Goal: Information Seeking & Learning: Learn about a topic

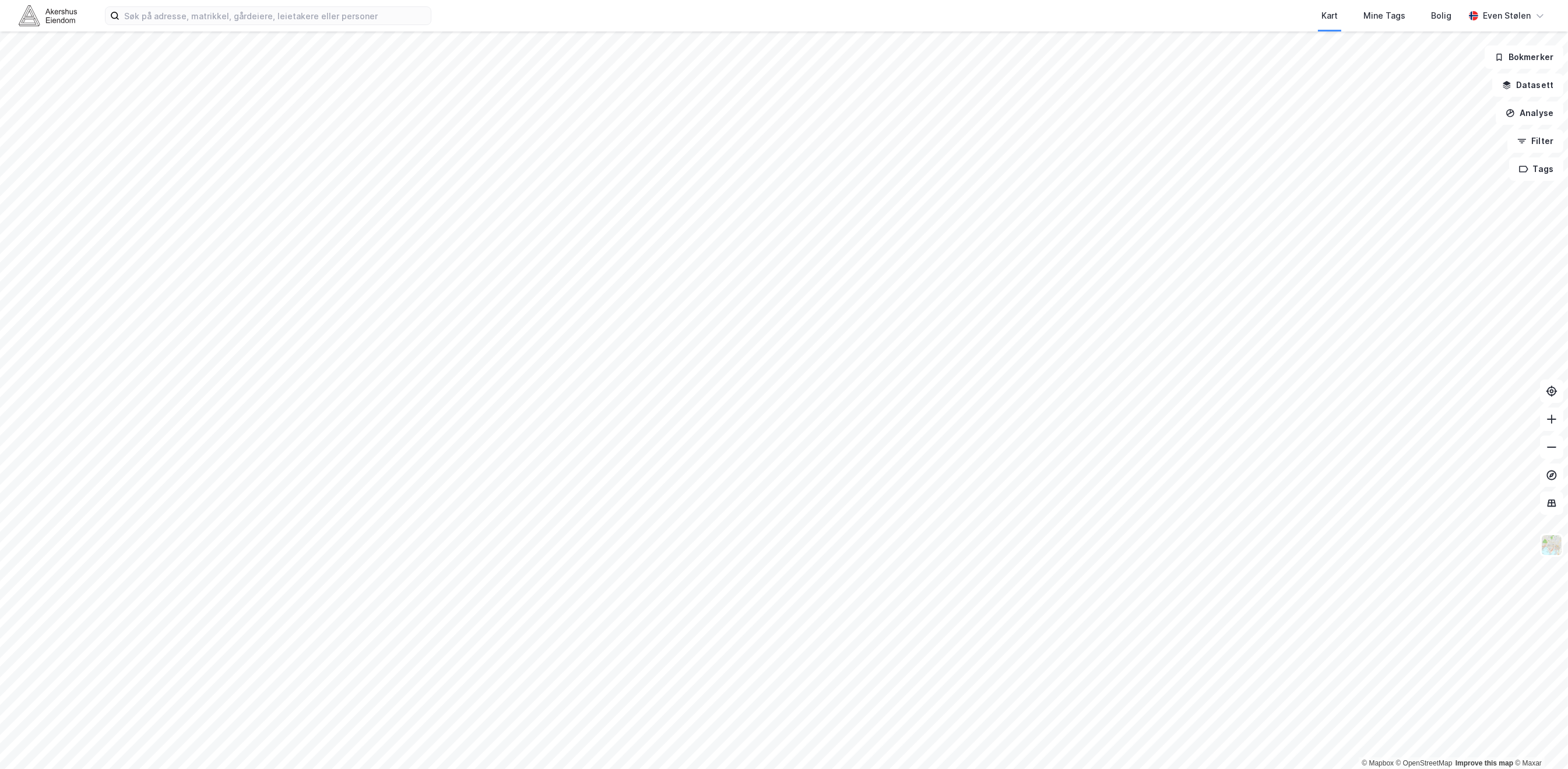
click at [49, 19] on img at bounding box center [48, 15] width 58 height 20
click at [322, 20] on input at bounding box center [275, 16] width 311 height 18
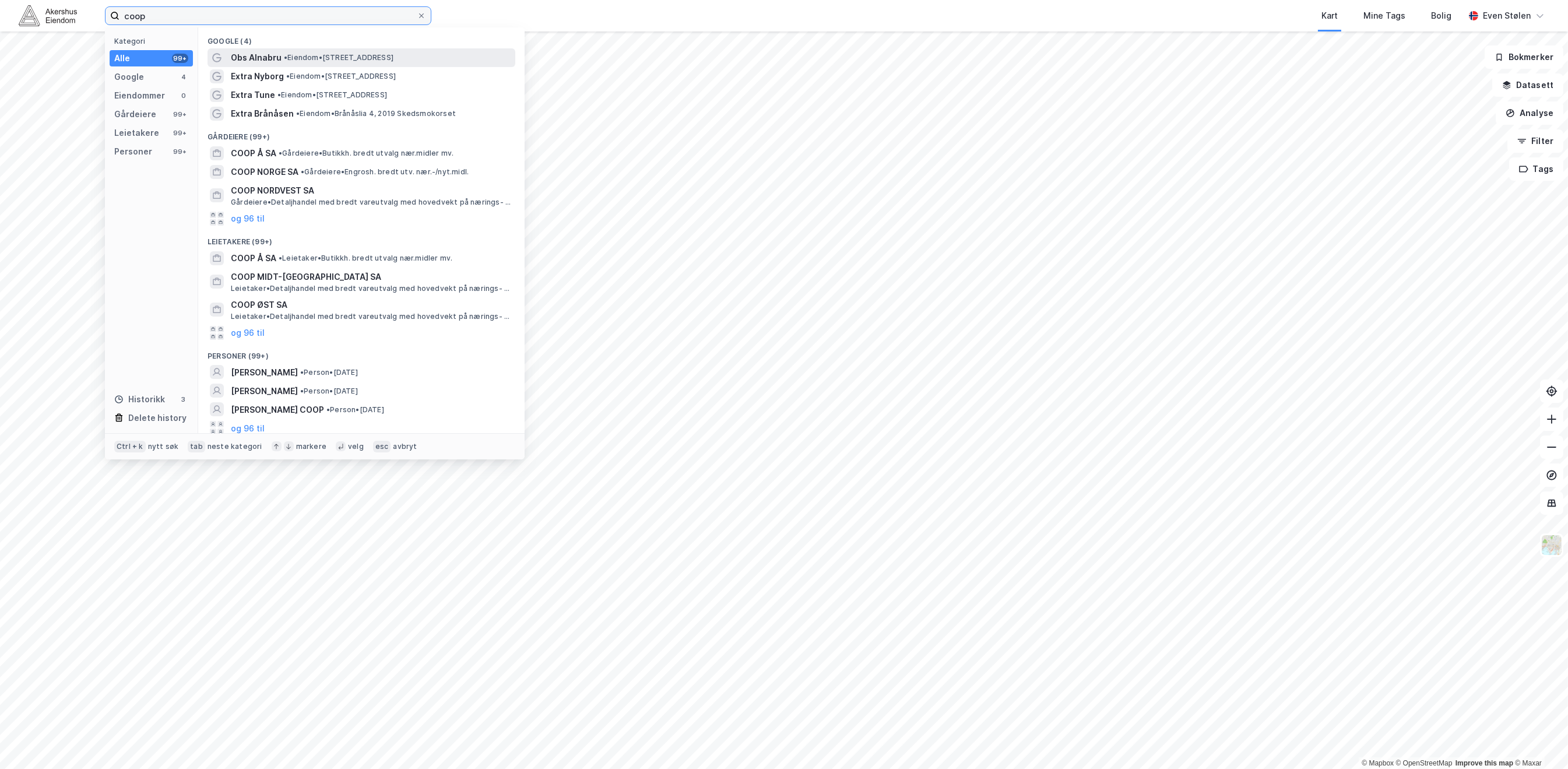
type input "coop"
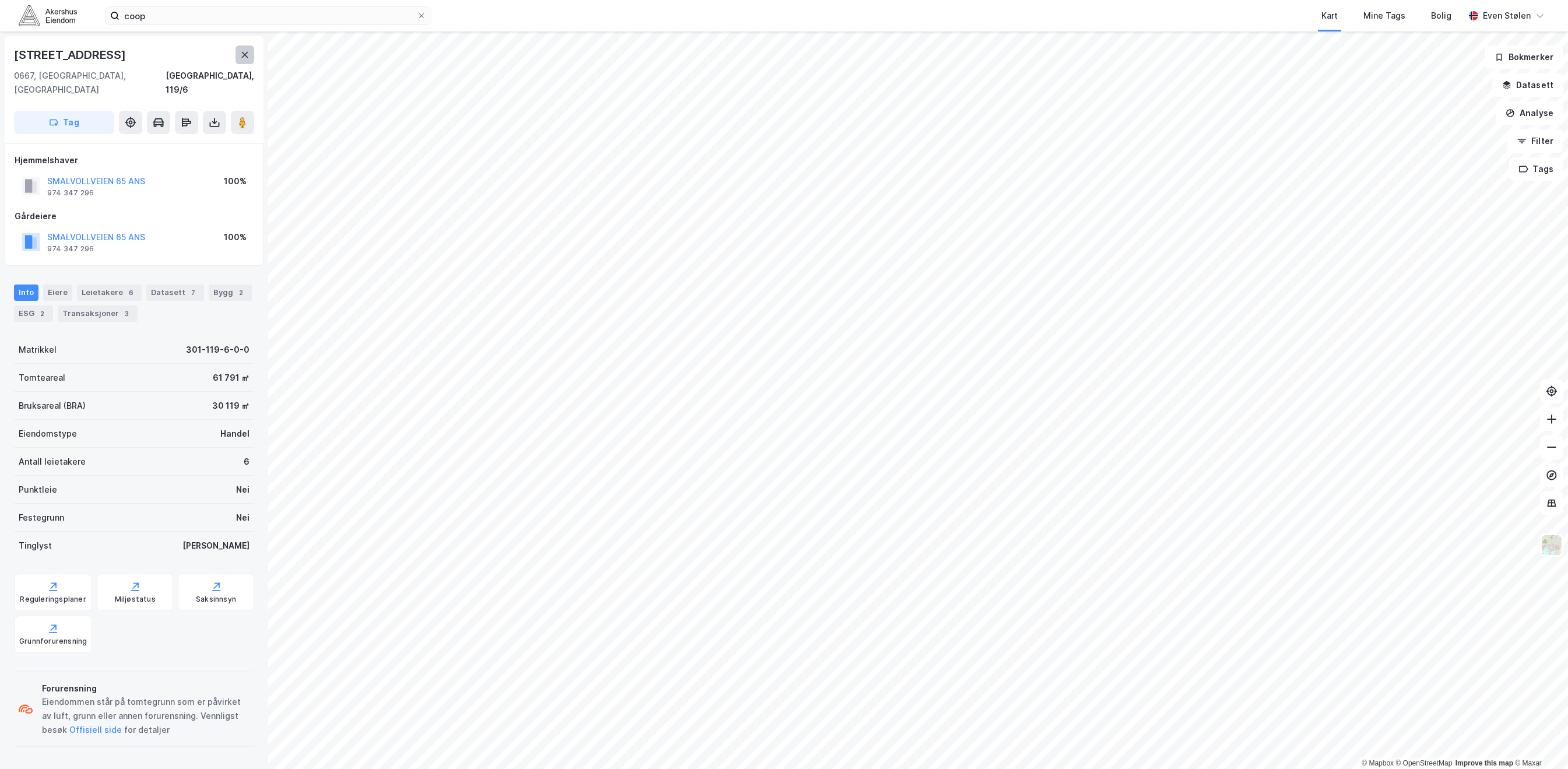
click at [241, 56] on icon at bounding box center [245, 54] width 10 height 10
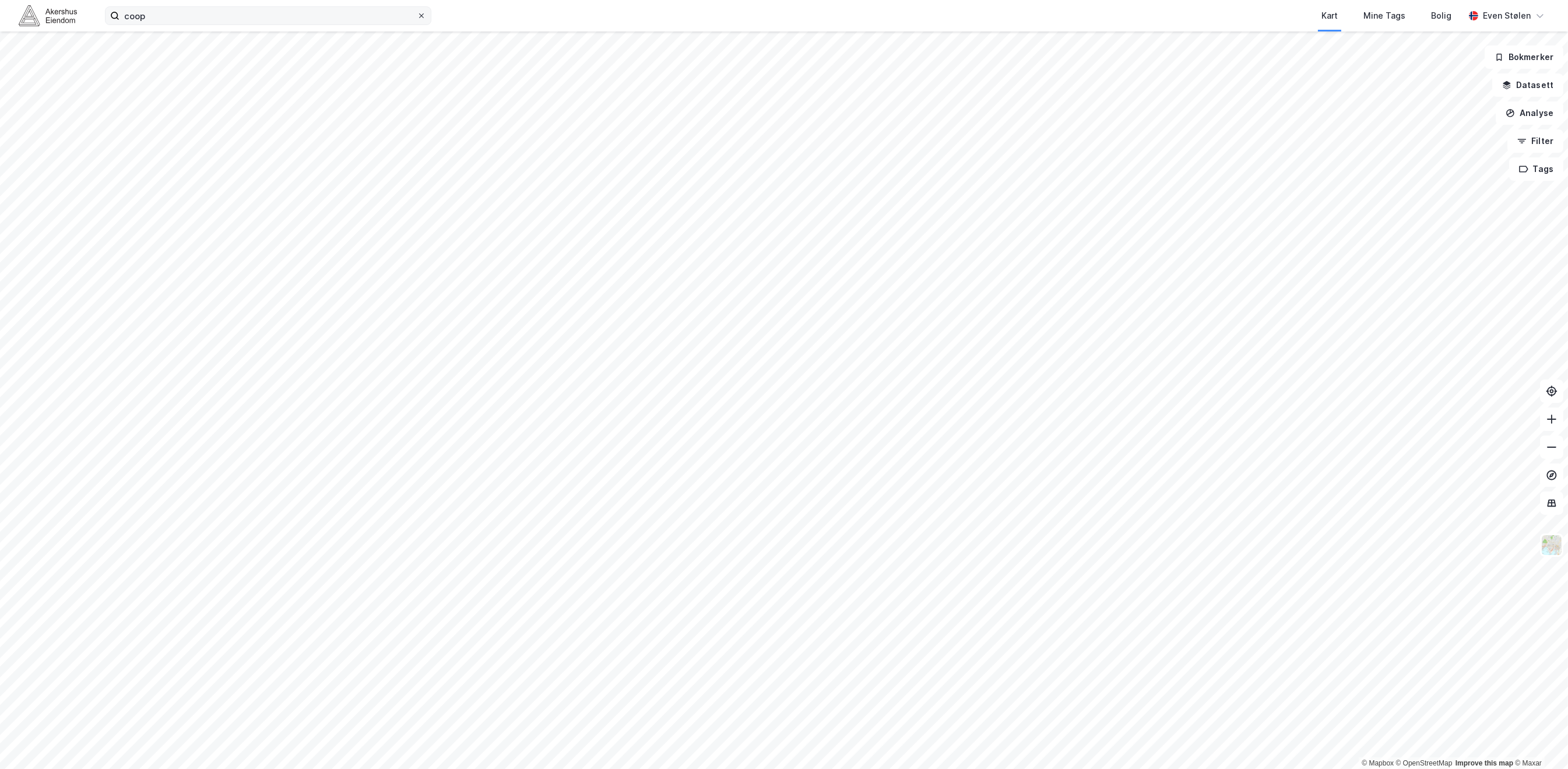
click at [425, 19] on span at bounding box center [421, 15] width 10 height 10
click at [417, 19] on input "coop" at bounding box center [268, 16] width 297 height 18
click at [1544, 546] on img at bounding box center [1552, 545] width 22 height 22
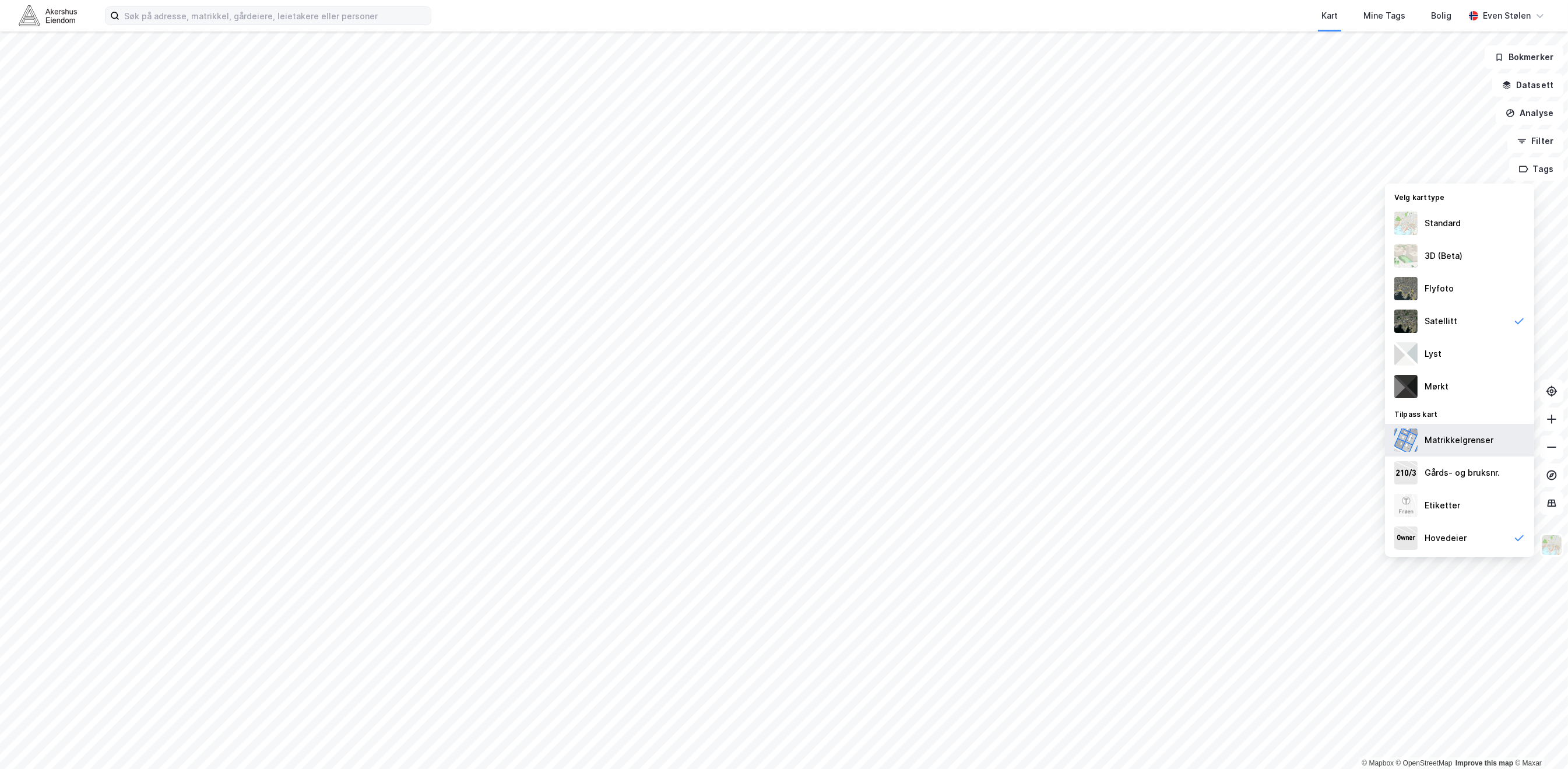
click at [1474, 441] on div "Matrikkelgrenser" at bounding box center [1459, 440] width 69 height 14
click at [1482, 507] on div "Etiketter" at bounding box center [1460, 505] width 150 height 33
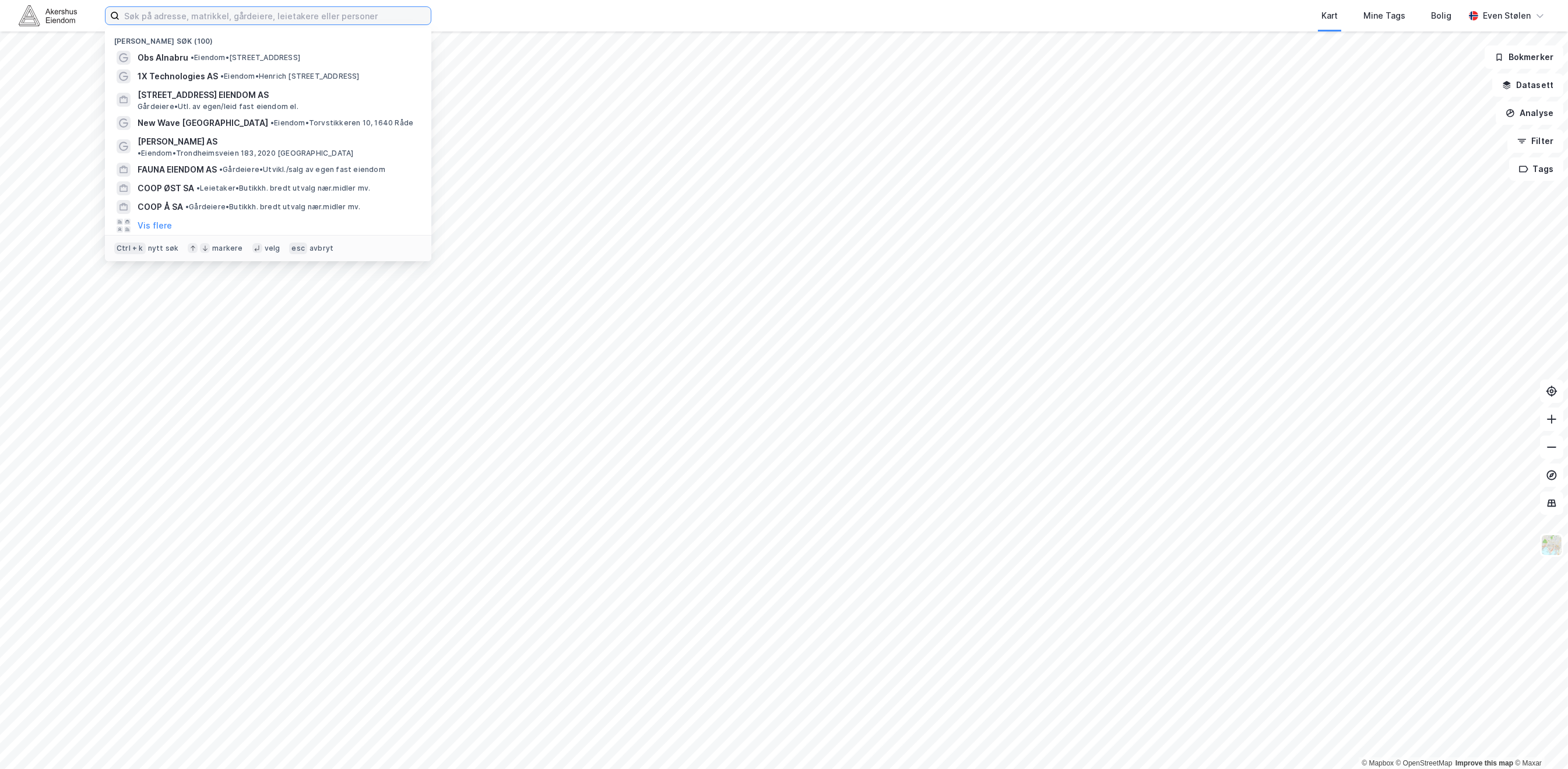
click at [333, 18] on input at bounding box center [275, 16] width 311 height 18
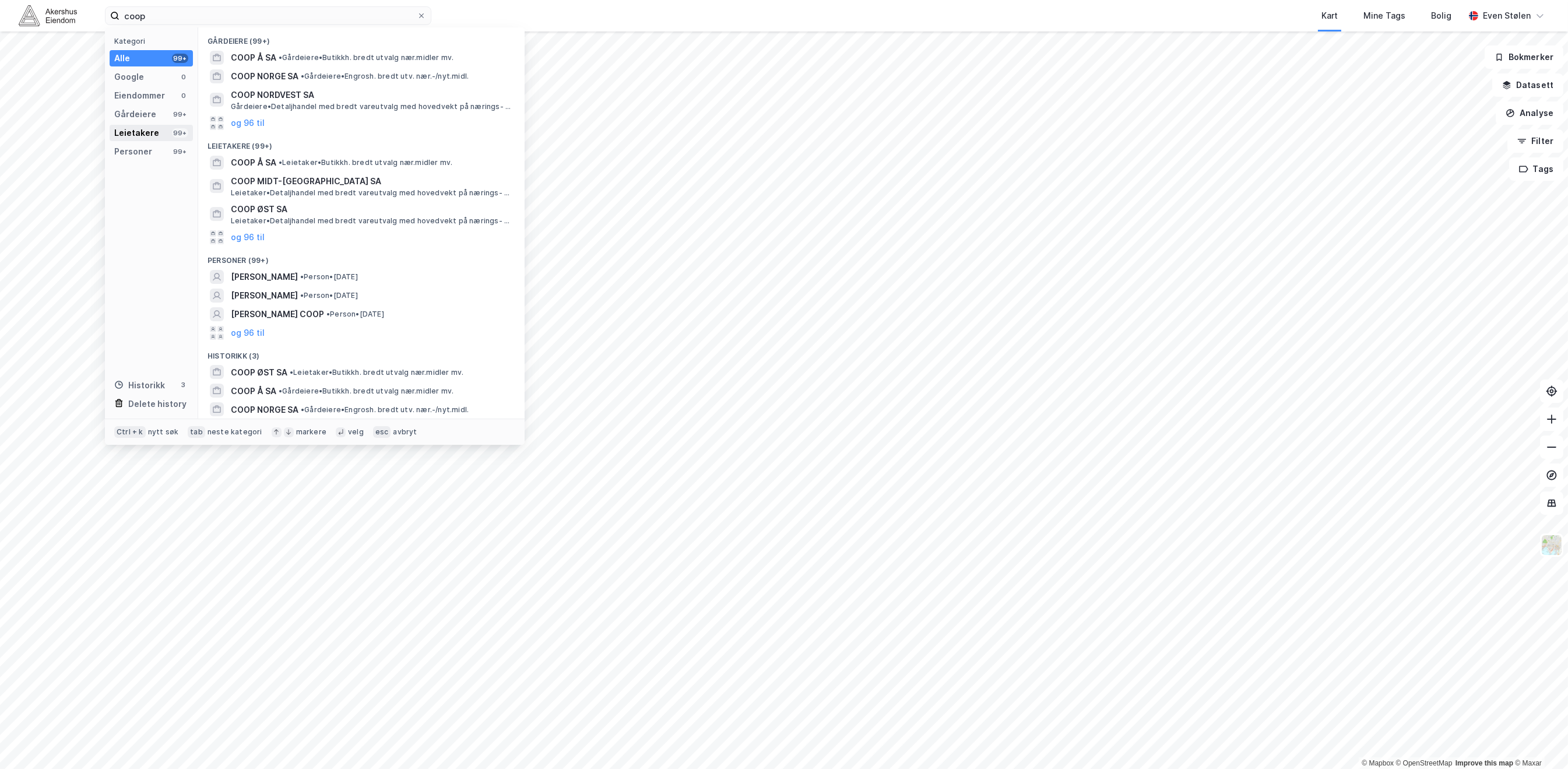
click at [146, 125] on div "Leietakere 99+" at bounding box center [151, 133] width 84 height 16
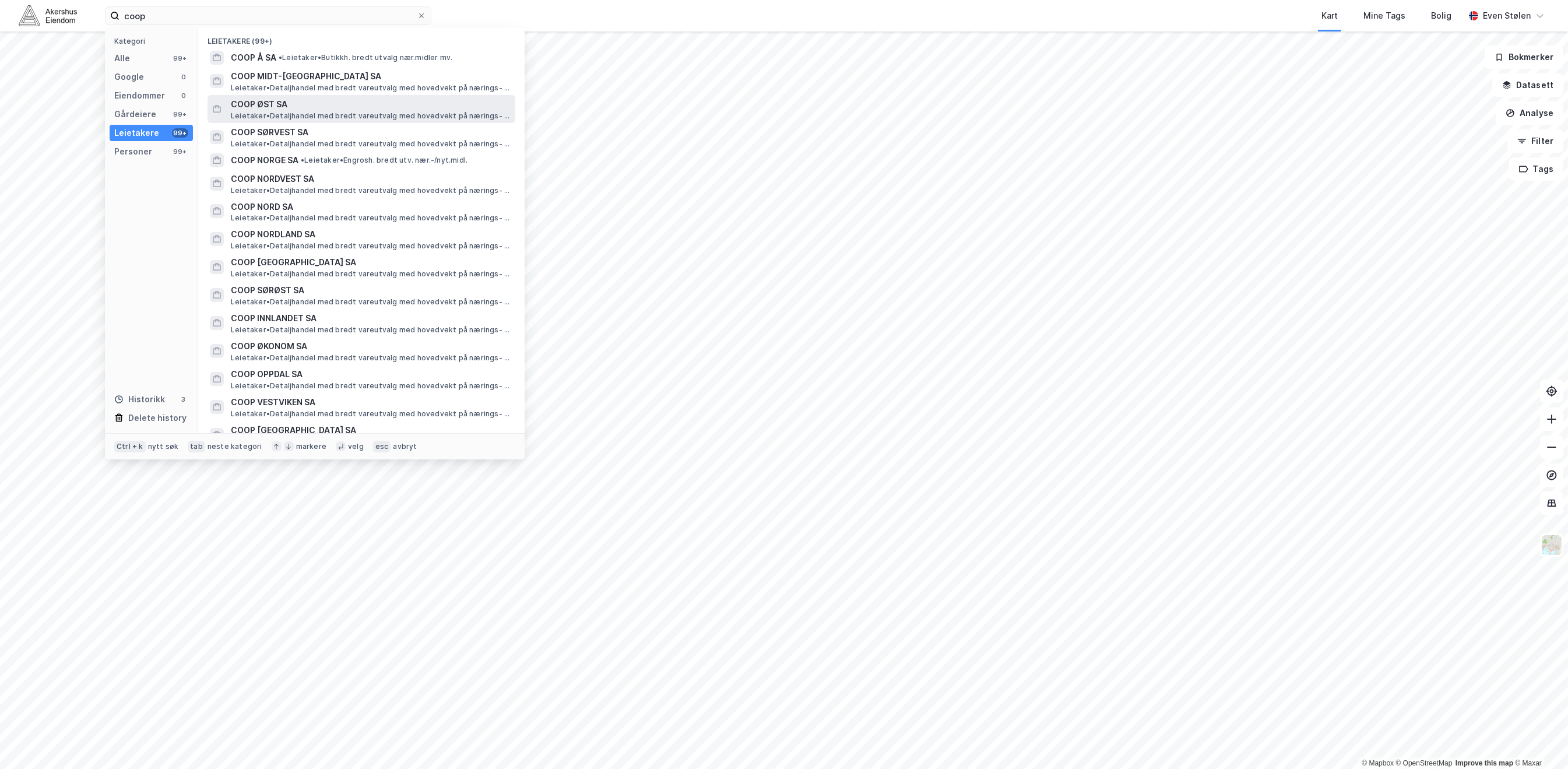
click at [405, 108] on span "COOP ØST SA" at bounding box center [371, 105] width 280 height 14
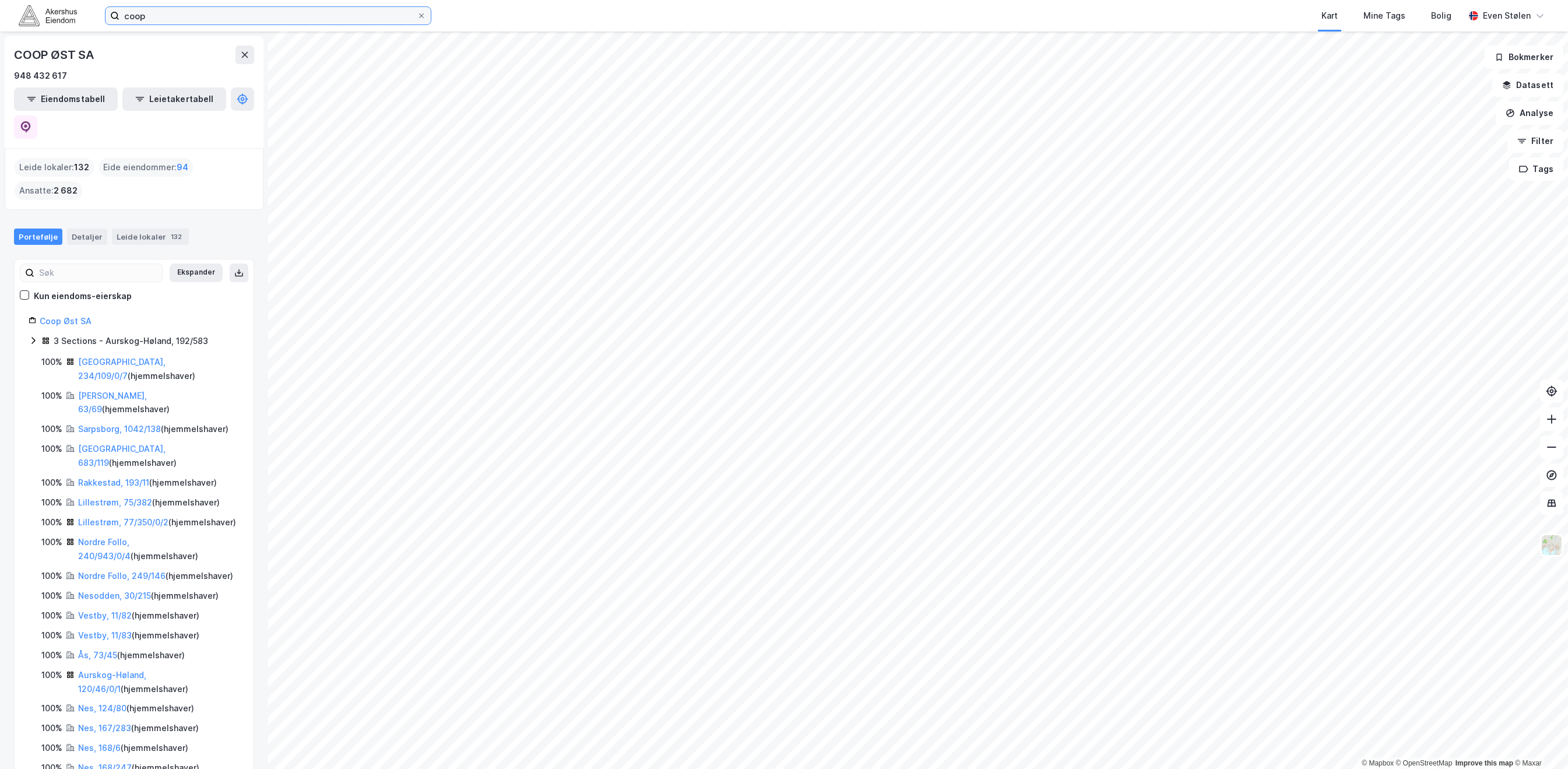
click at [217, 16] on input "coop" at bounding box center [268, 16] width 297 height 18
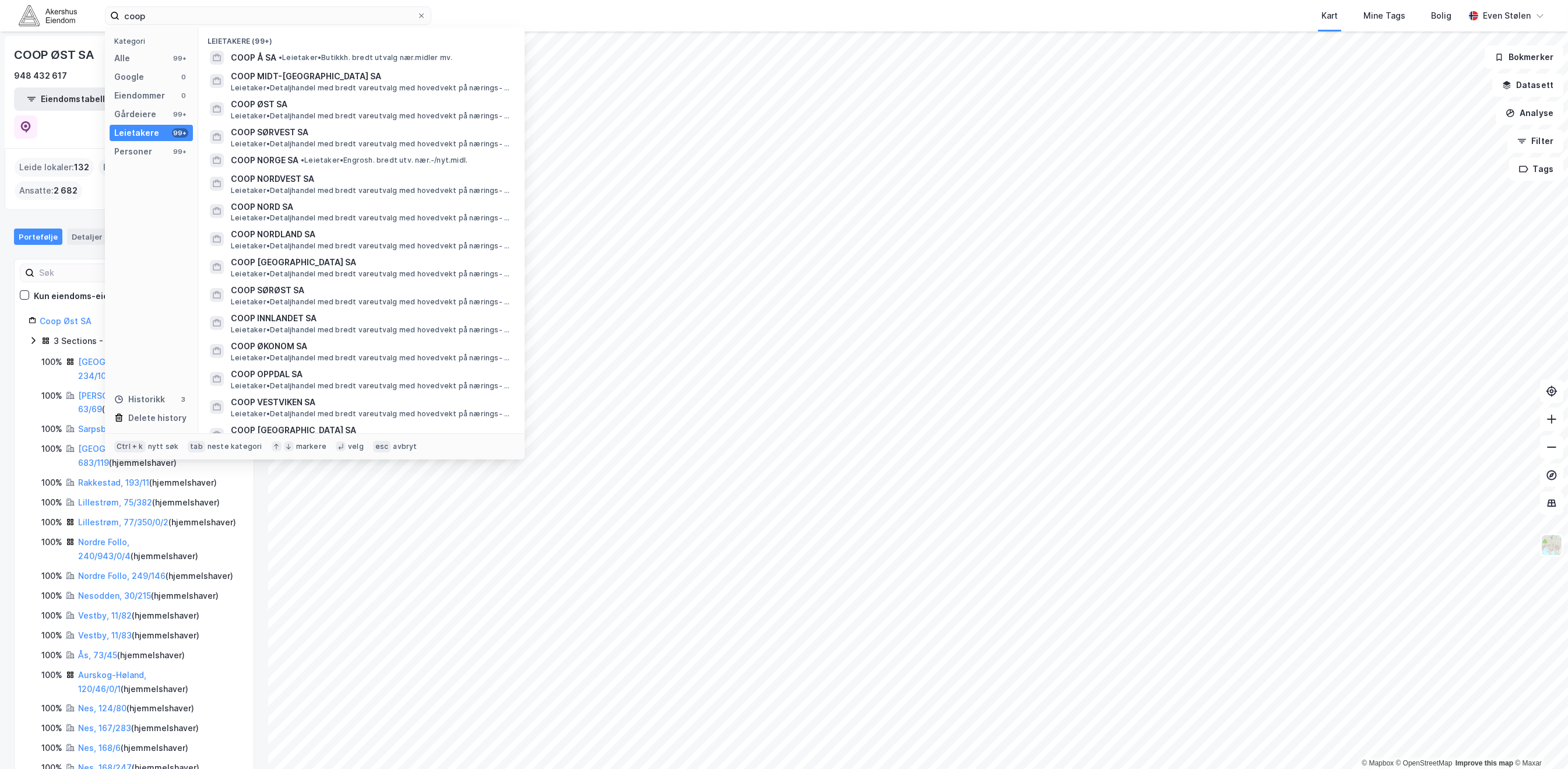
click at [59, 40] on div "COOP ØST SA 948 432 617 Eiendomstabell Leietakertabell" at bounding box center [134, 92] width 259 height 112
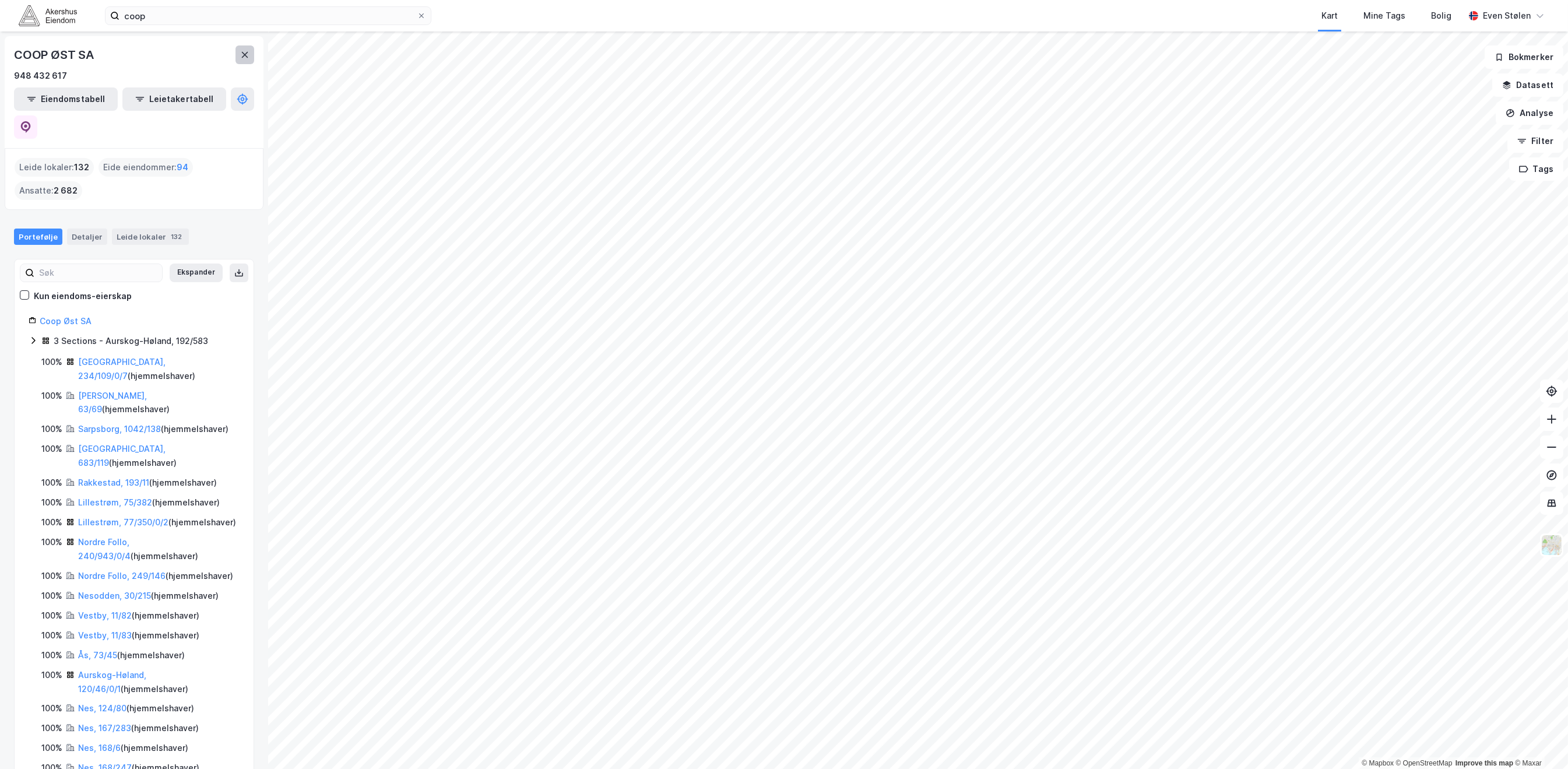
click at [240, 58] on icon at bounding box center [245, 54] width 10 height 10
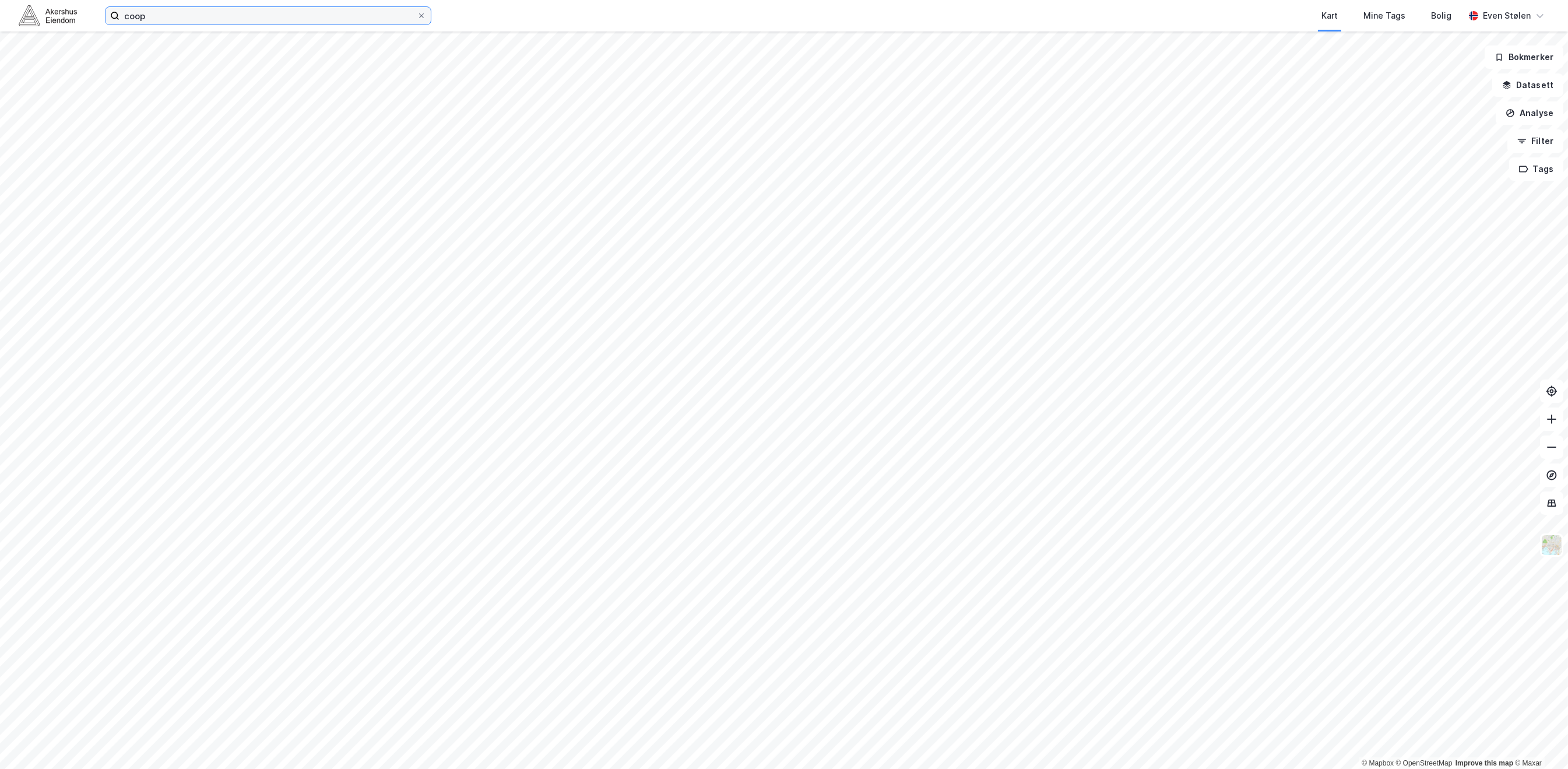
click at [215, 15] on input "coop" at bounding box center [268, 16] width 297 height 18
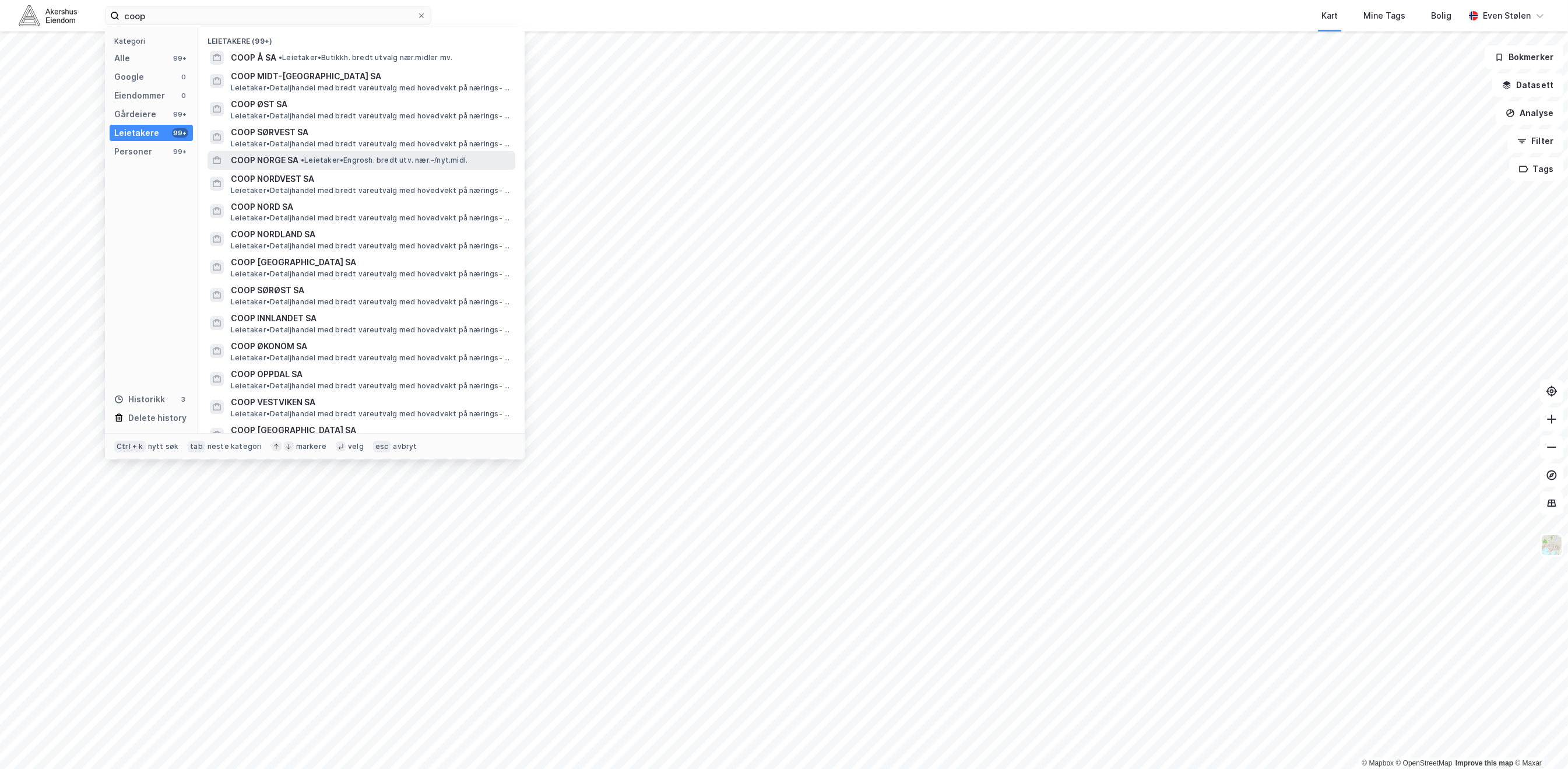
click at [404, 156] on span "• Leietaker • Engrosh. bredt utv. nær.-/nyt.midl." at bounding box center [384, 160] width 167 height 10
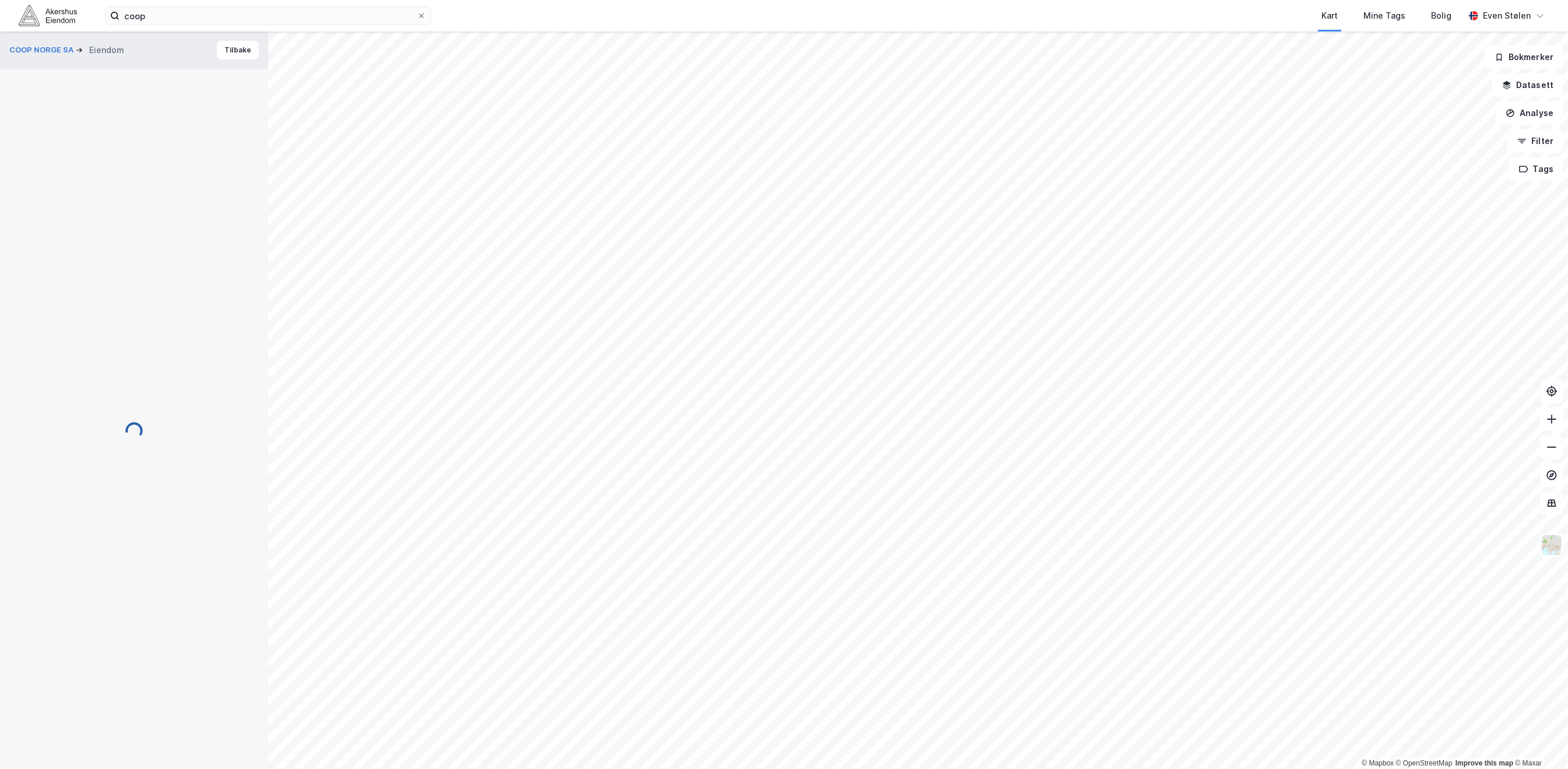
scroll to position [11, 0]
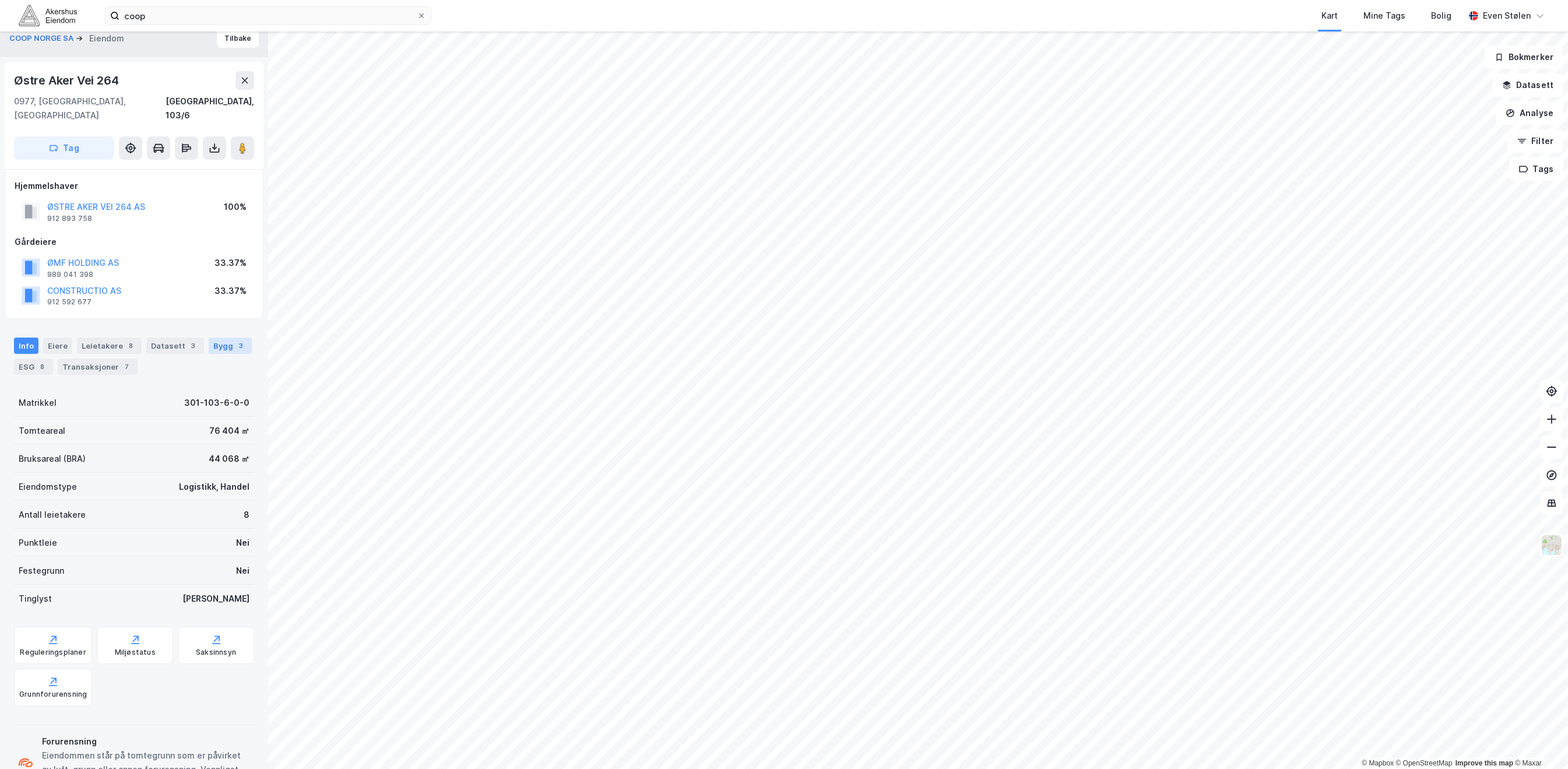
click at [222, 338] on div "Bygg 3" at bounding box center [230, 346] width 43 height 16
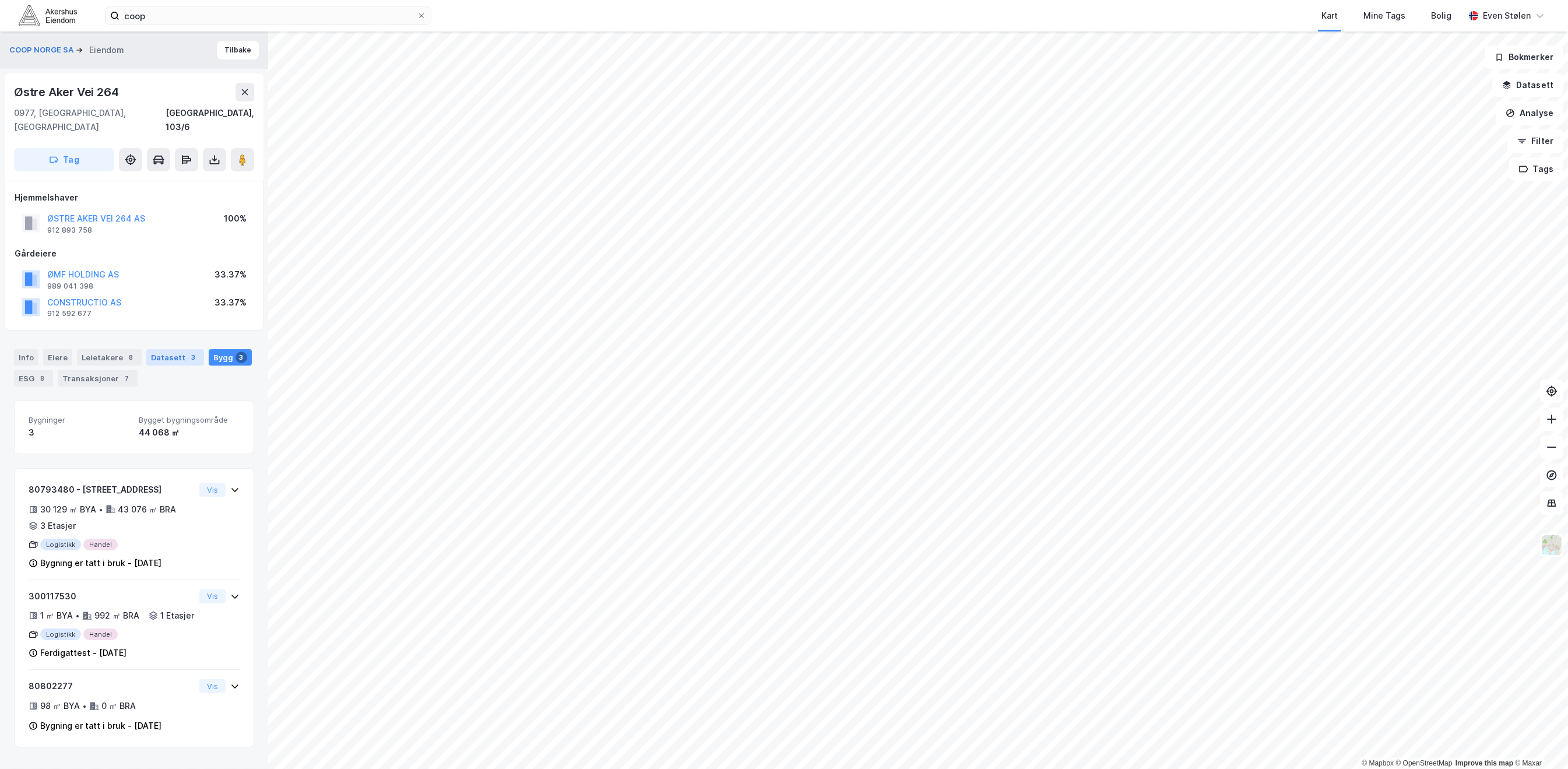
click at [160, 349] on div "Datasett 3" at bounding box center [175, 357] width 58 height 16
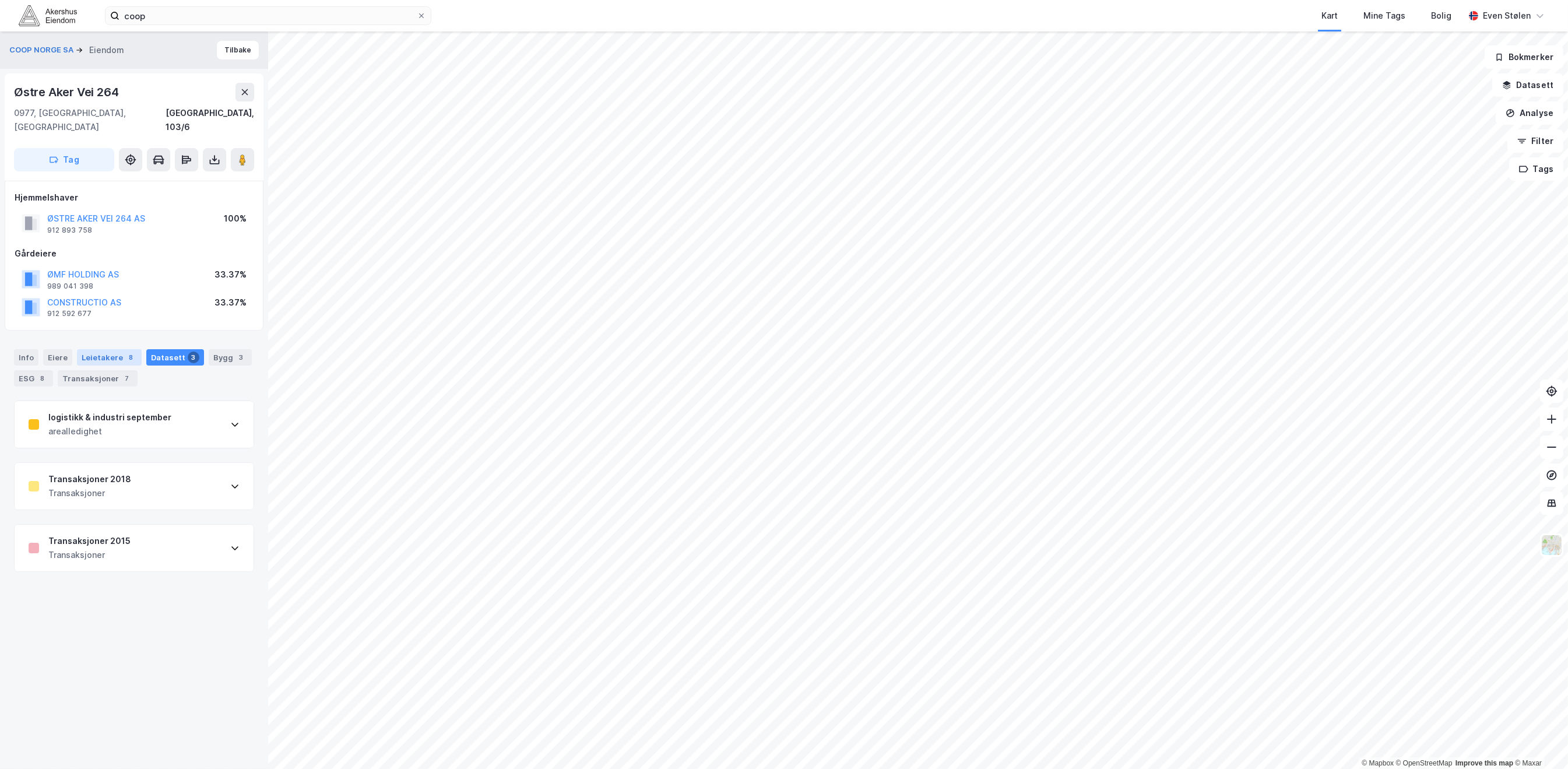
click at [125, 352] on div "8" at bounding box center [131, 357] width 11 height 11
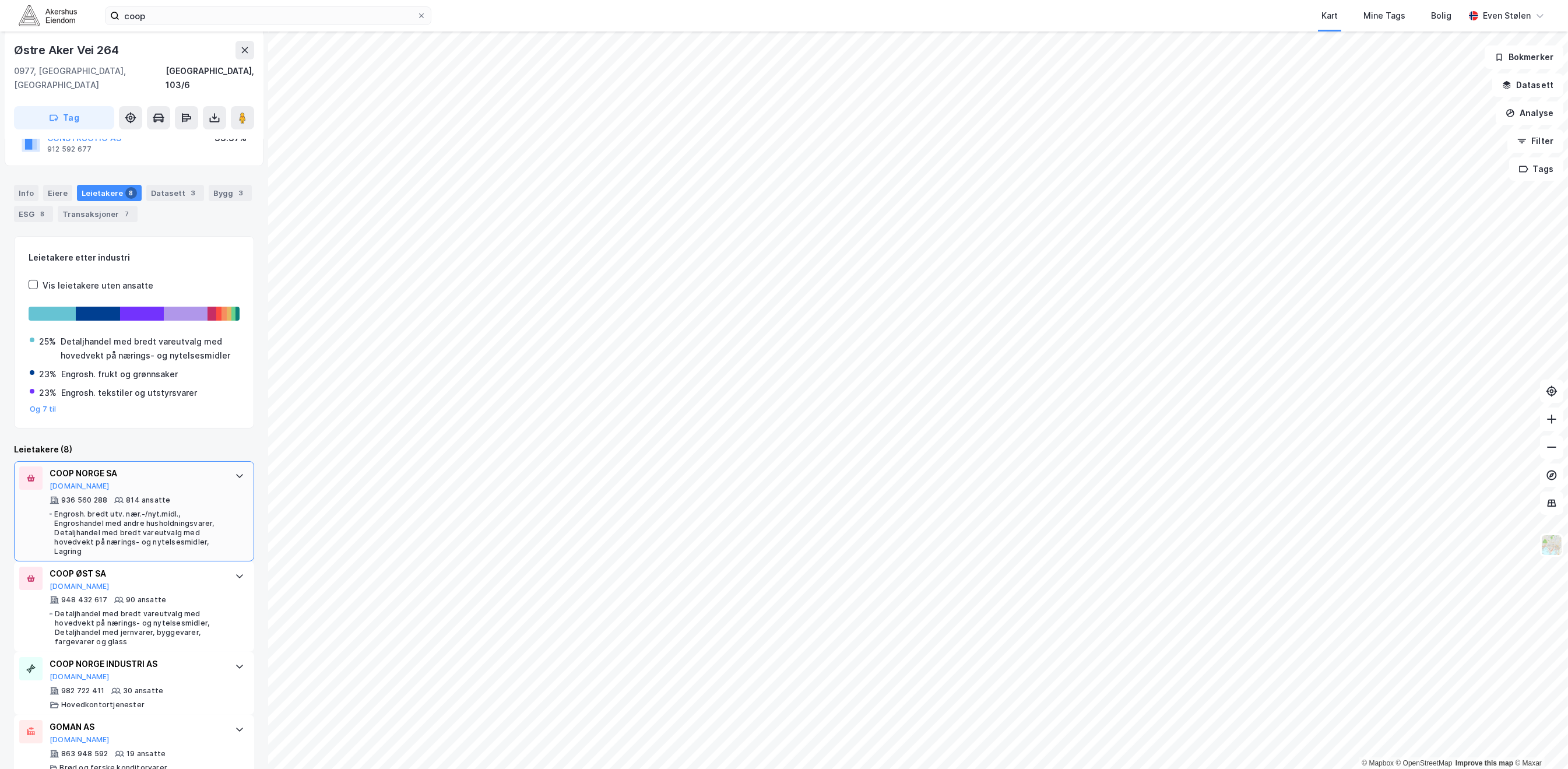
scroll to position [165, 0]
click at [235, 470] on icon at bounding box center [239, 474] width 10 height 10
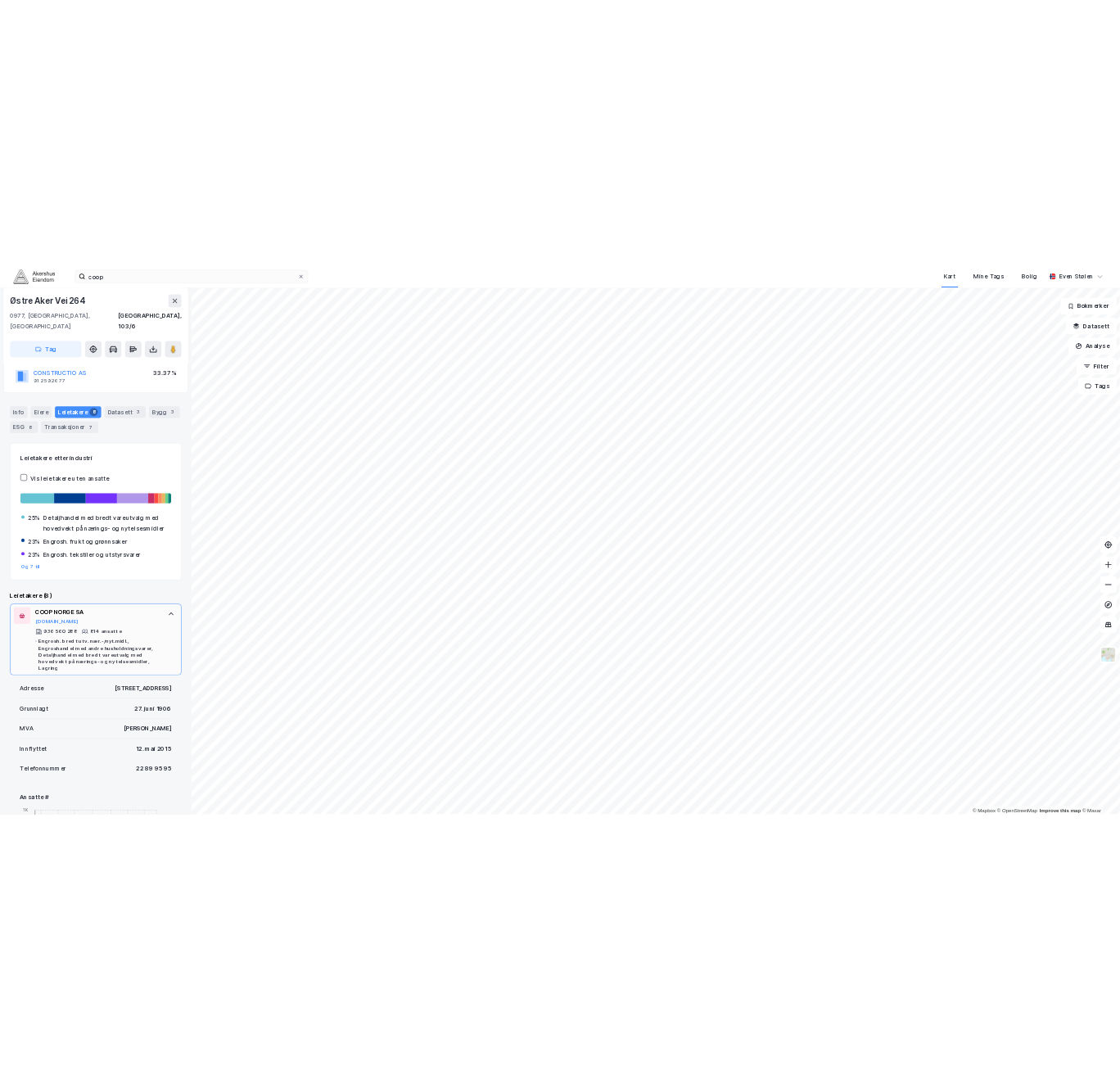
scroll to position [218, 0]
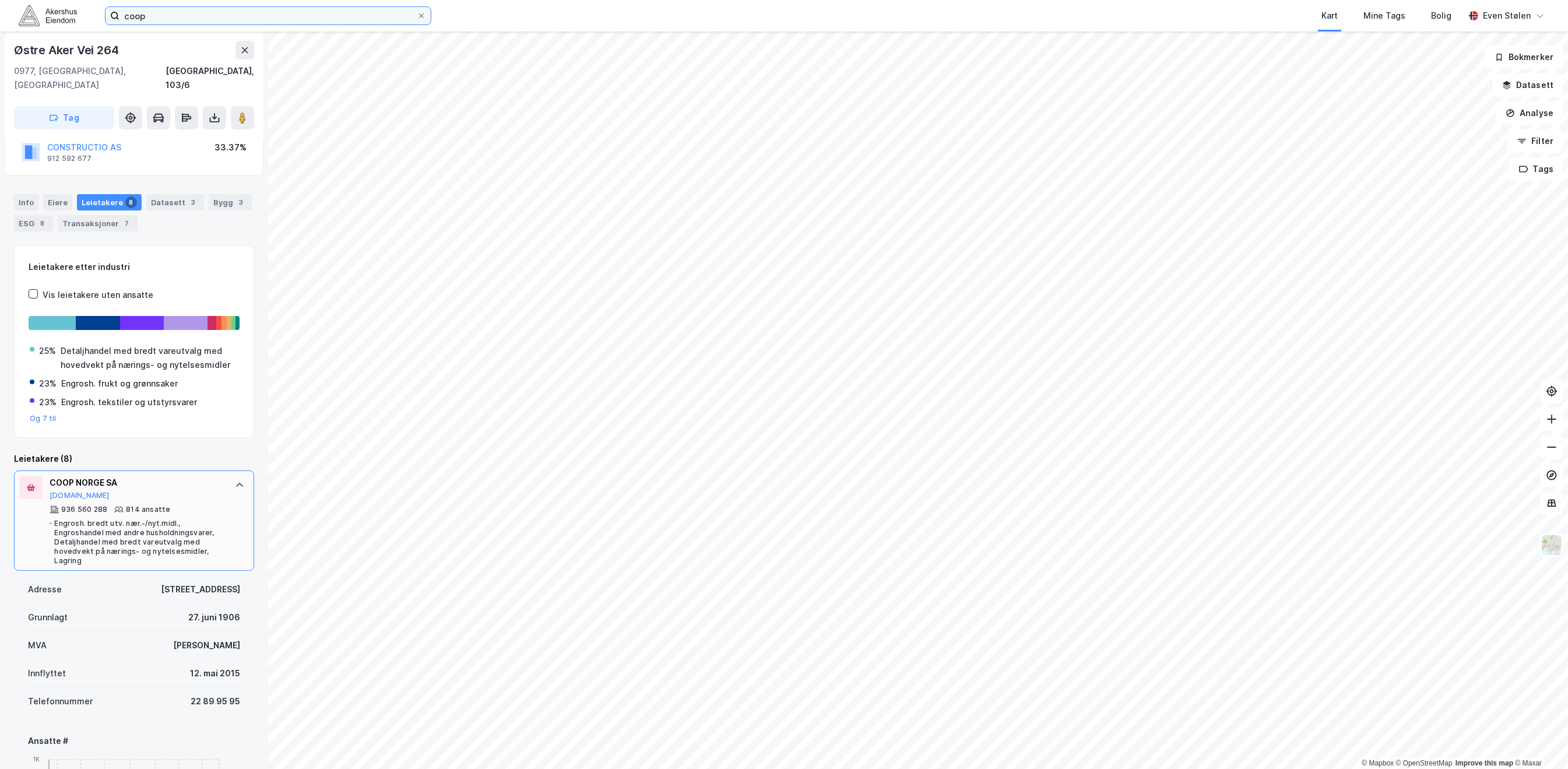
click at [170, 17] on input "coop" at bounding box center [268, 16] width 297 height 18
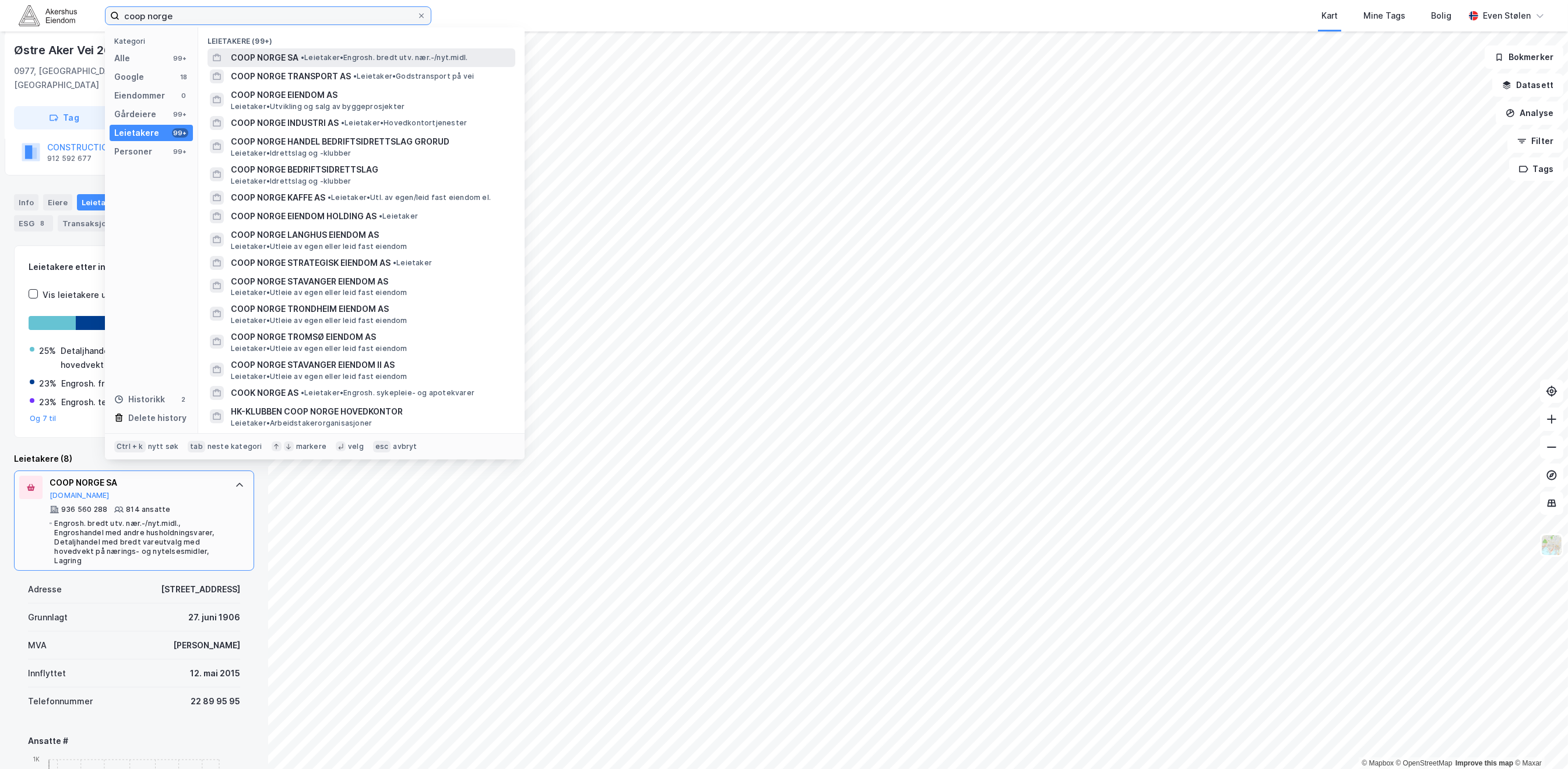
type input "coop norge"
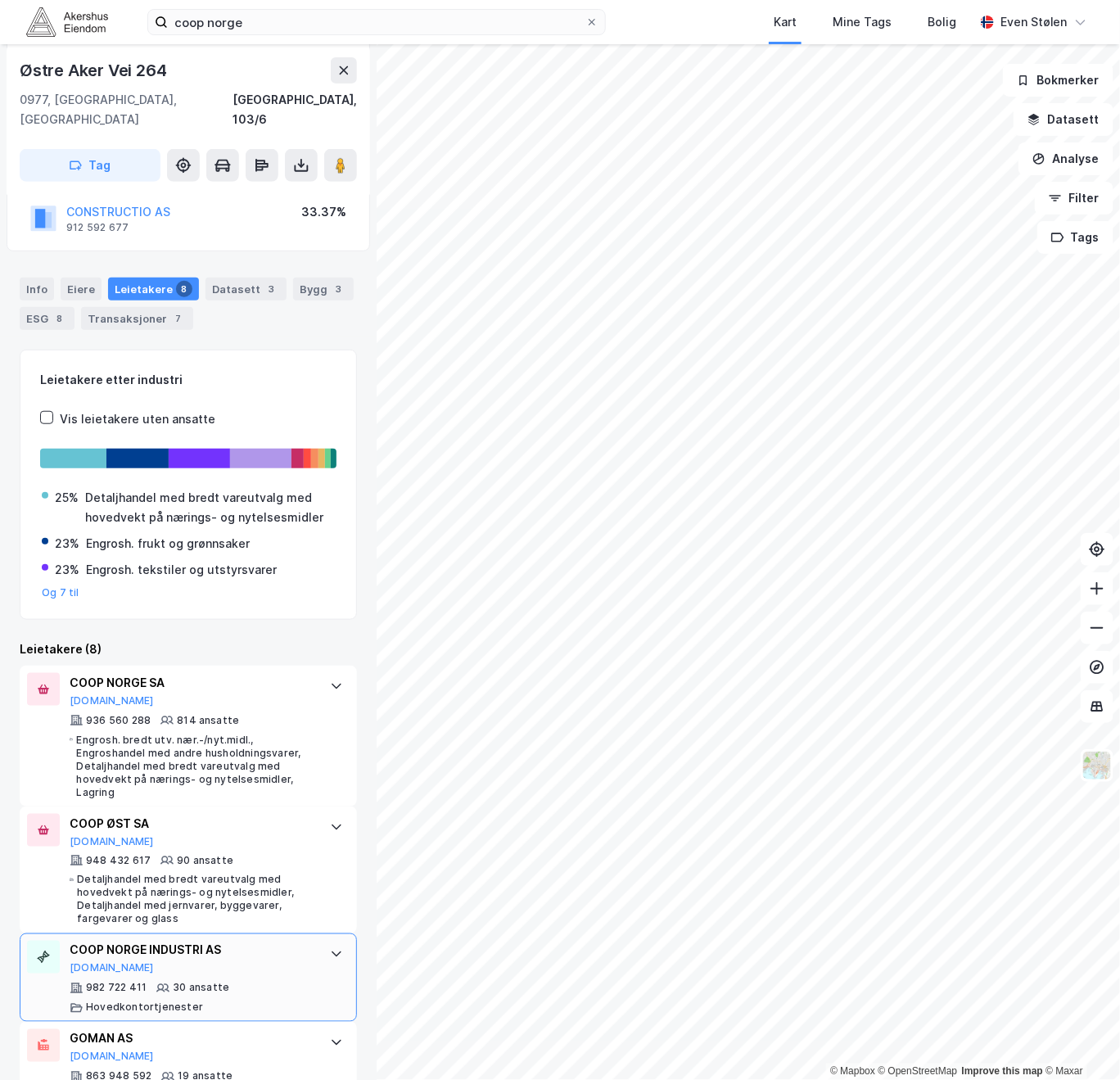
scroll to position [218, 0]
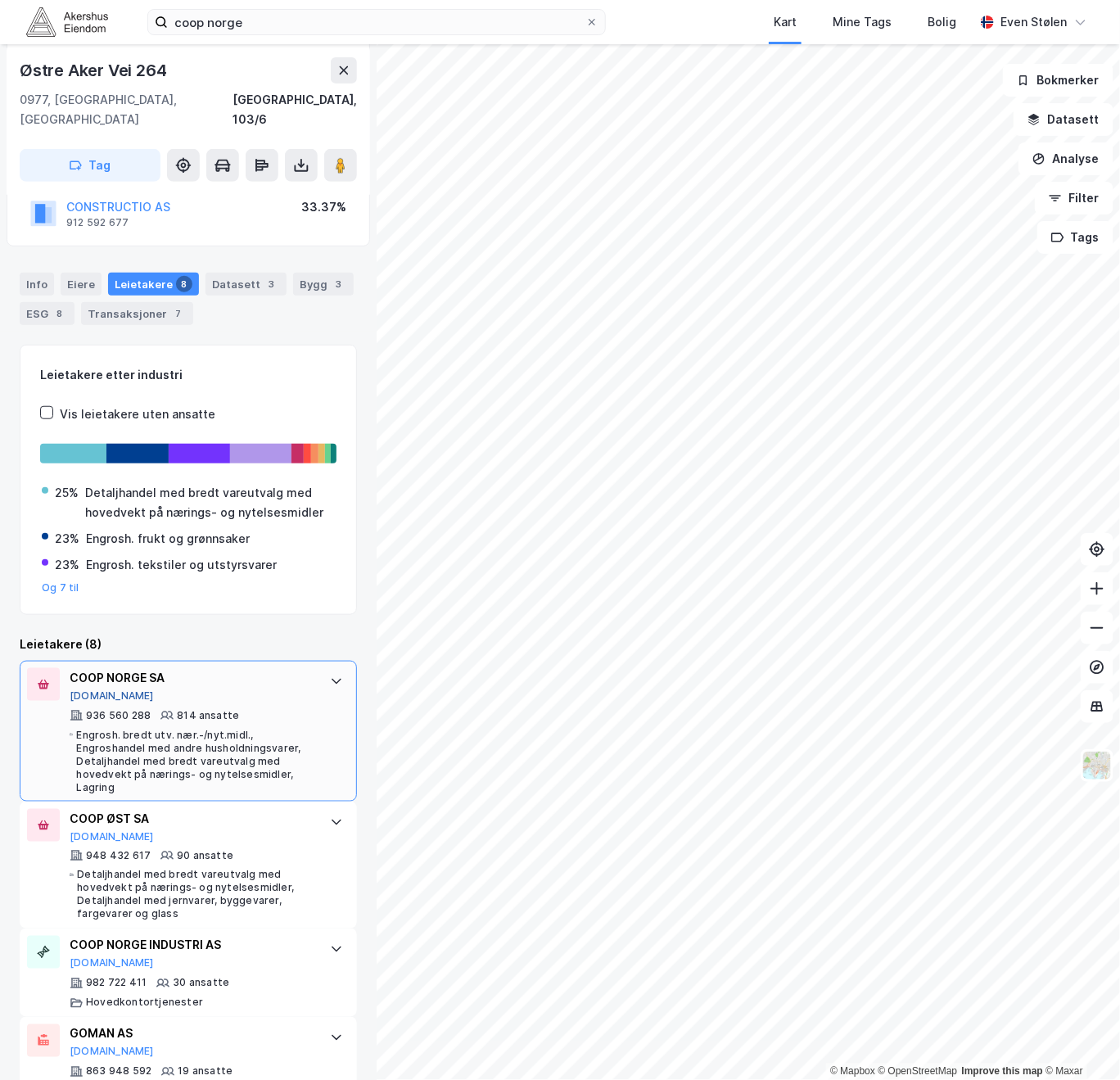
click at [87, 689] on button "[DOMAIN_NAME]" at bounding box center [111, 696] width 85 height 13
click at [36, 272] on div "Info" at bounding box center [36, 284] width 35 height 23
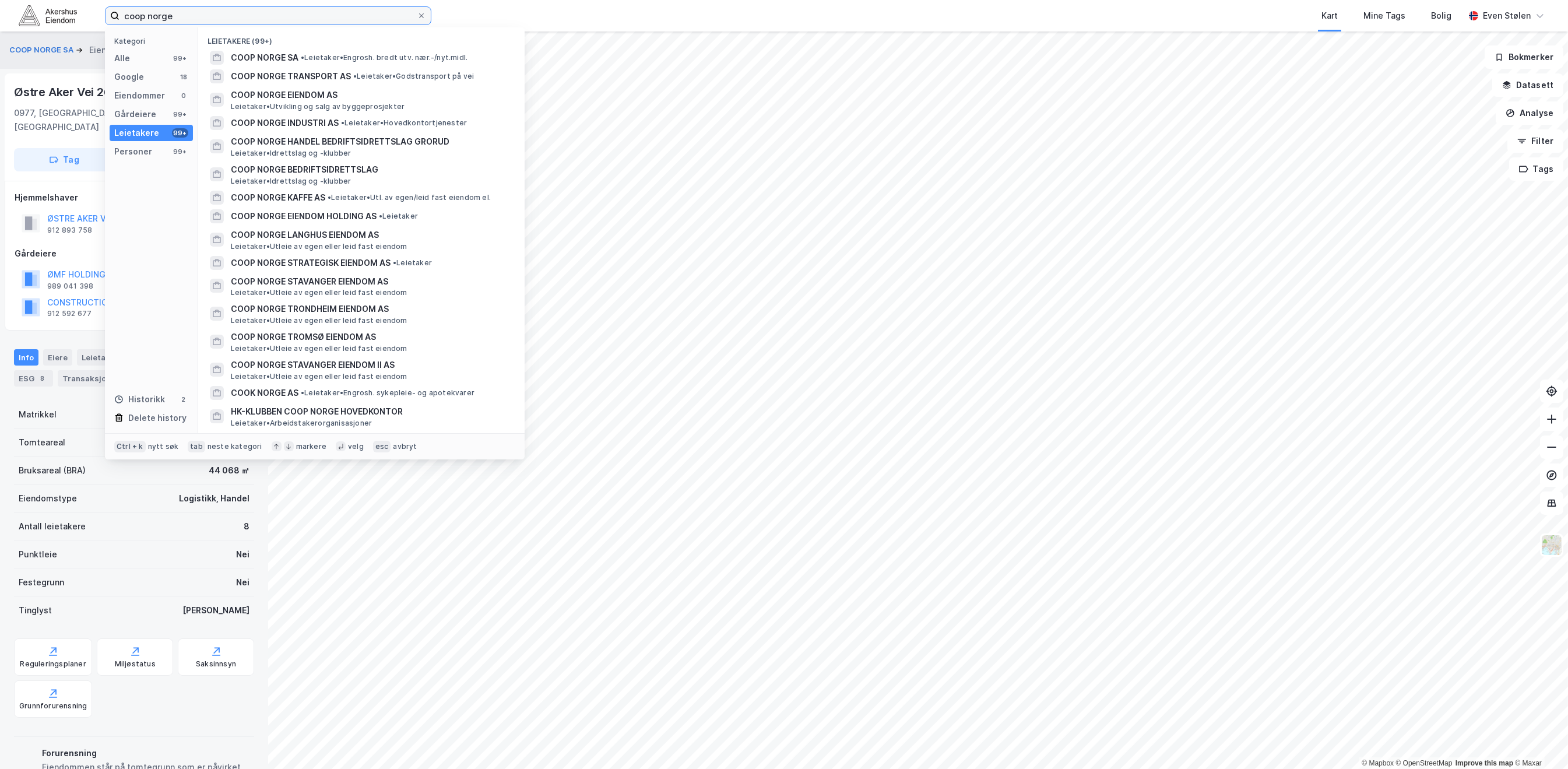
click at [218, 14] on input "coop norge" at bounding box center [268, 16] width 297 height 18
paste input "Løkeberggrenda"
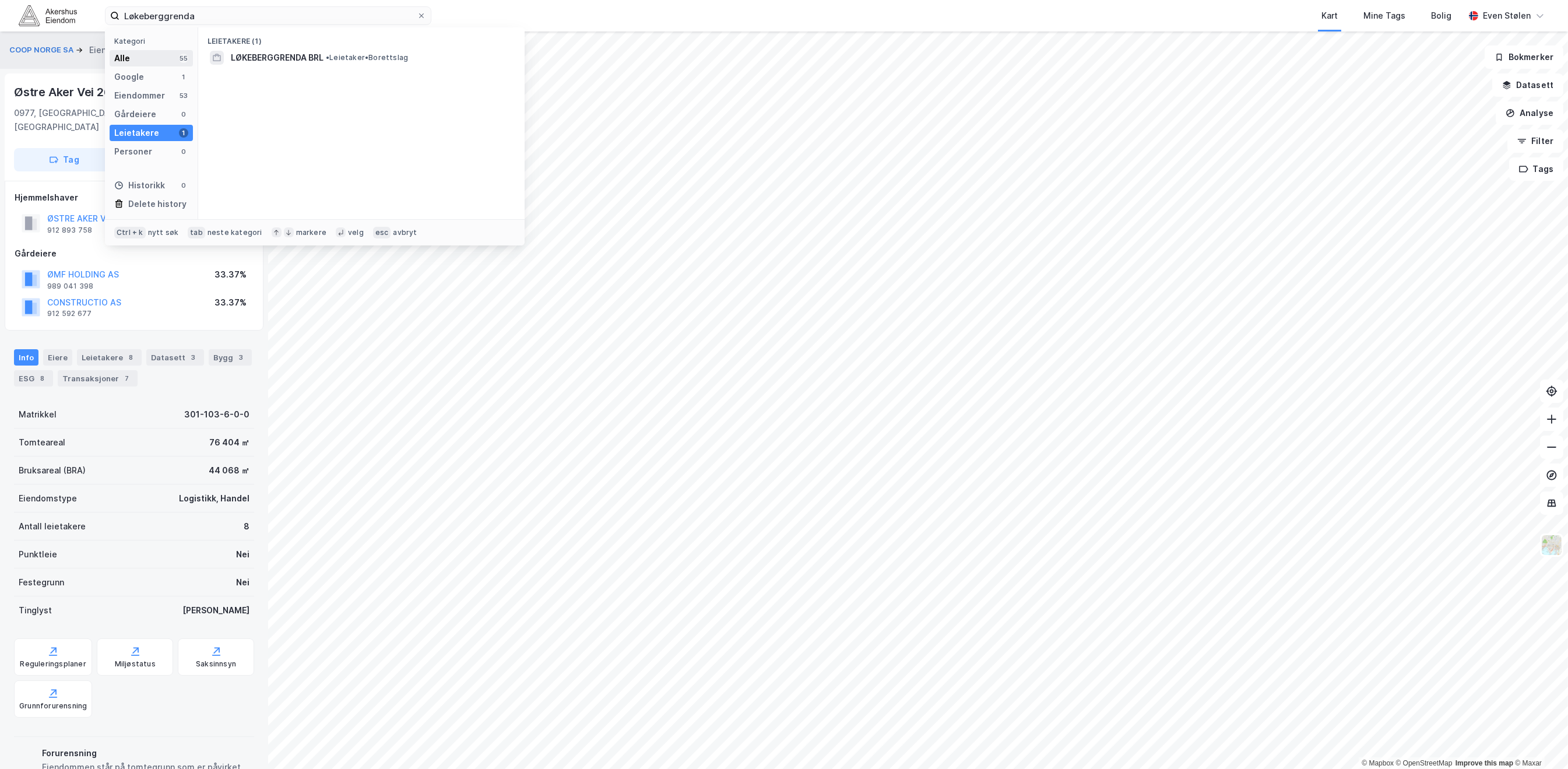
click at [153, 56] on div "Alle 55" at bounding box center [151, 58] width 84 height 16
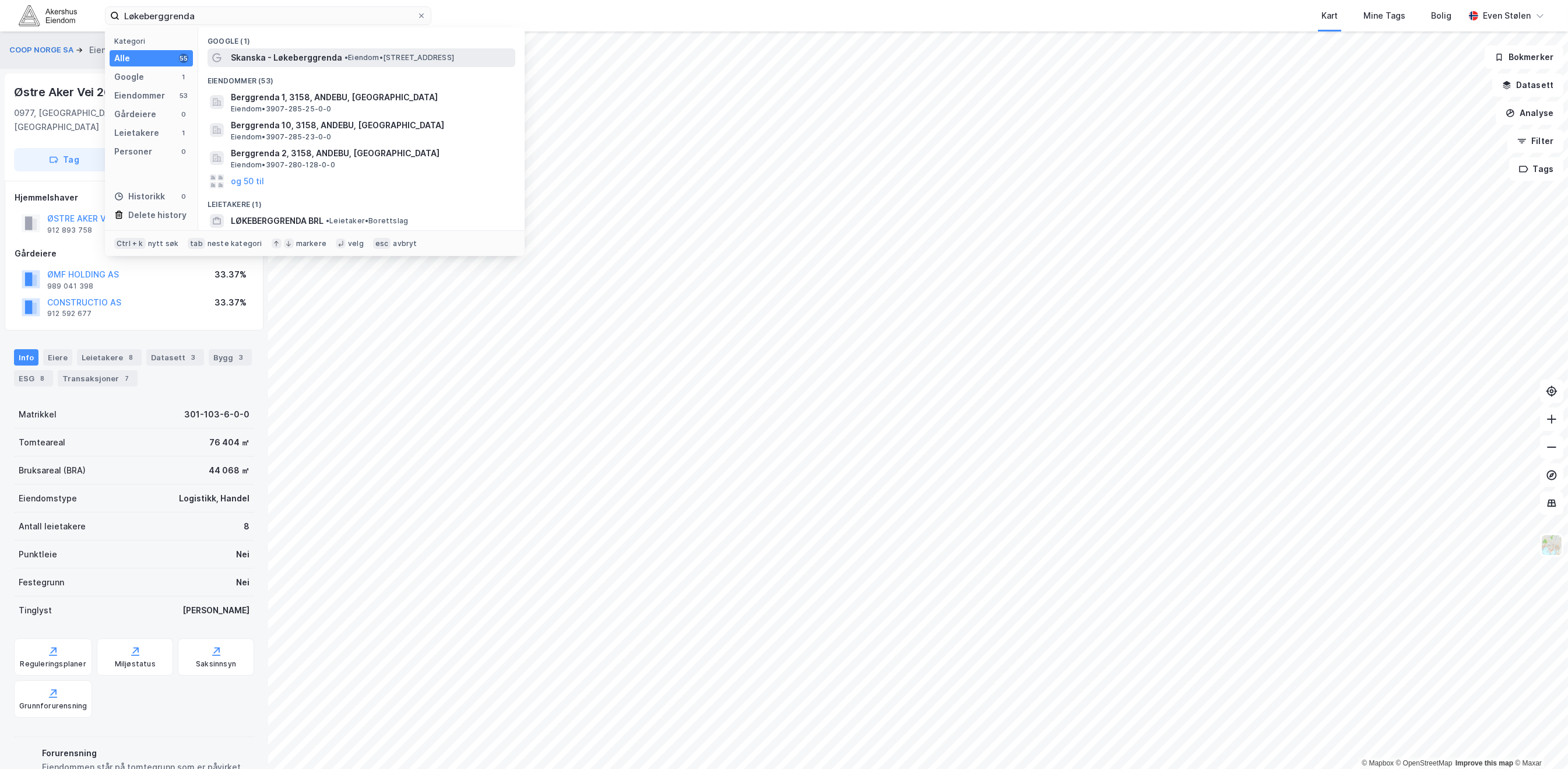
click at [454, 56] on span "• Eiendom • [STREET_ADDRESS]" at bounding box center [399, 58] width 110 height 10
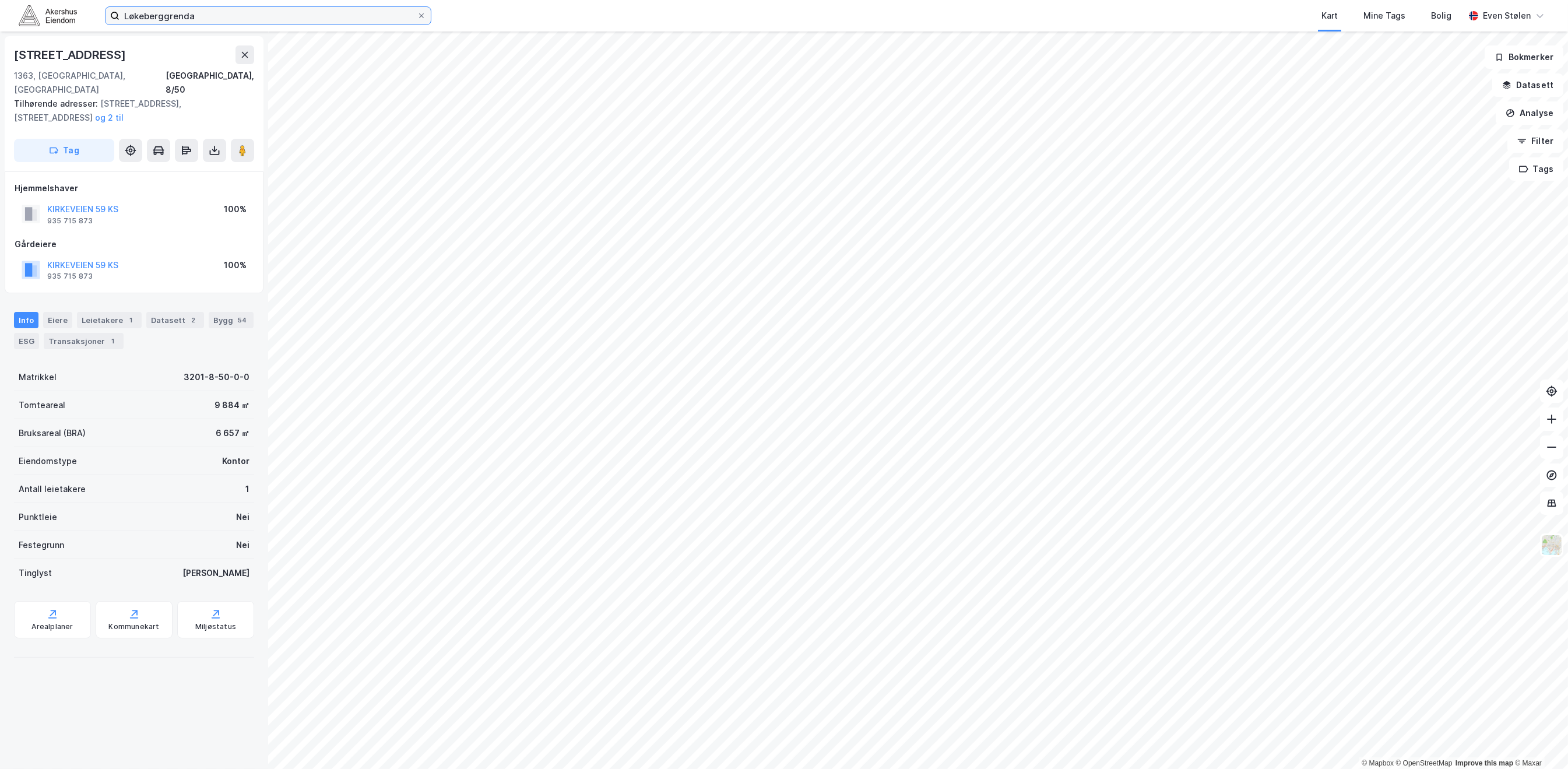
click at [255, 18] on input "Løkeberggrenda" at bounding box center [268, 16] width 297 height 18
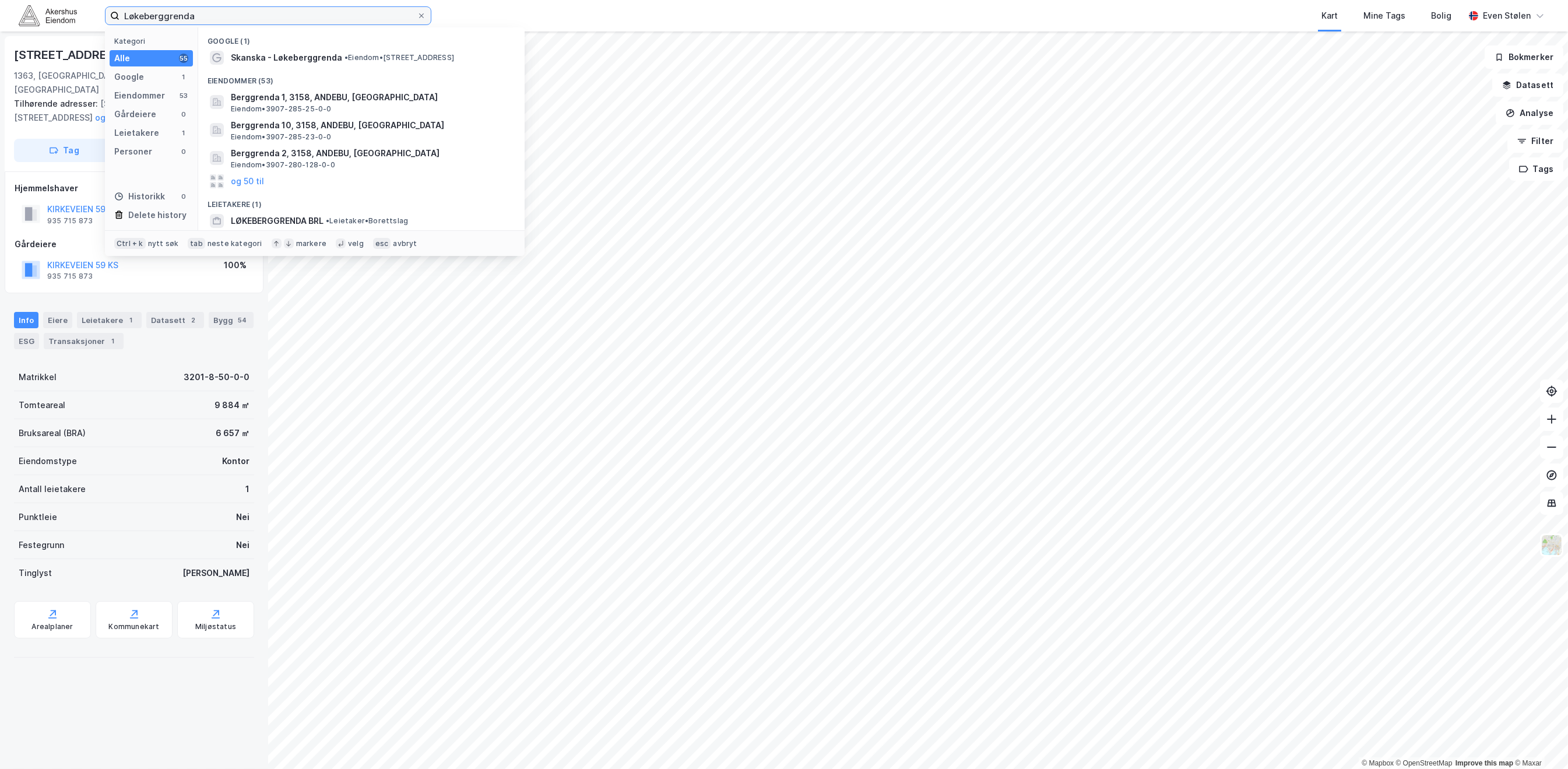
click at [255, 18] on input "Løkeberggrenda" at bounding box center [268, 16] width 297 height 18
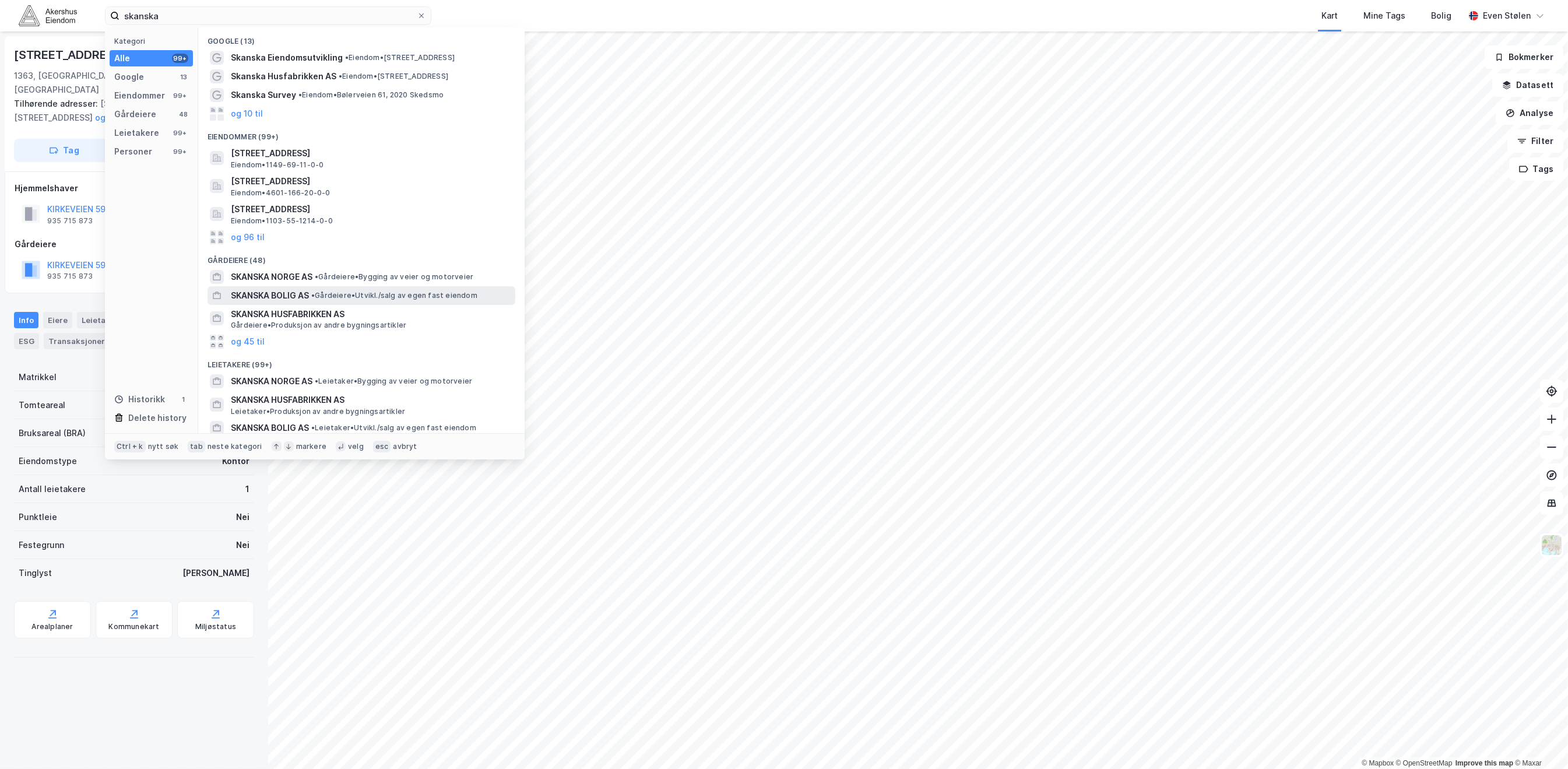
click at [393, 296] on span "• Gårdeiere • [GEOGRAPHIC_DATA]/salg av egen fast eiendom" at bounding box center [394, 295] width 166 height 10
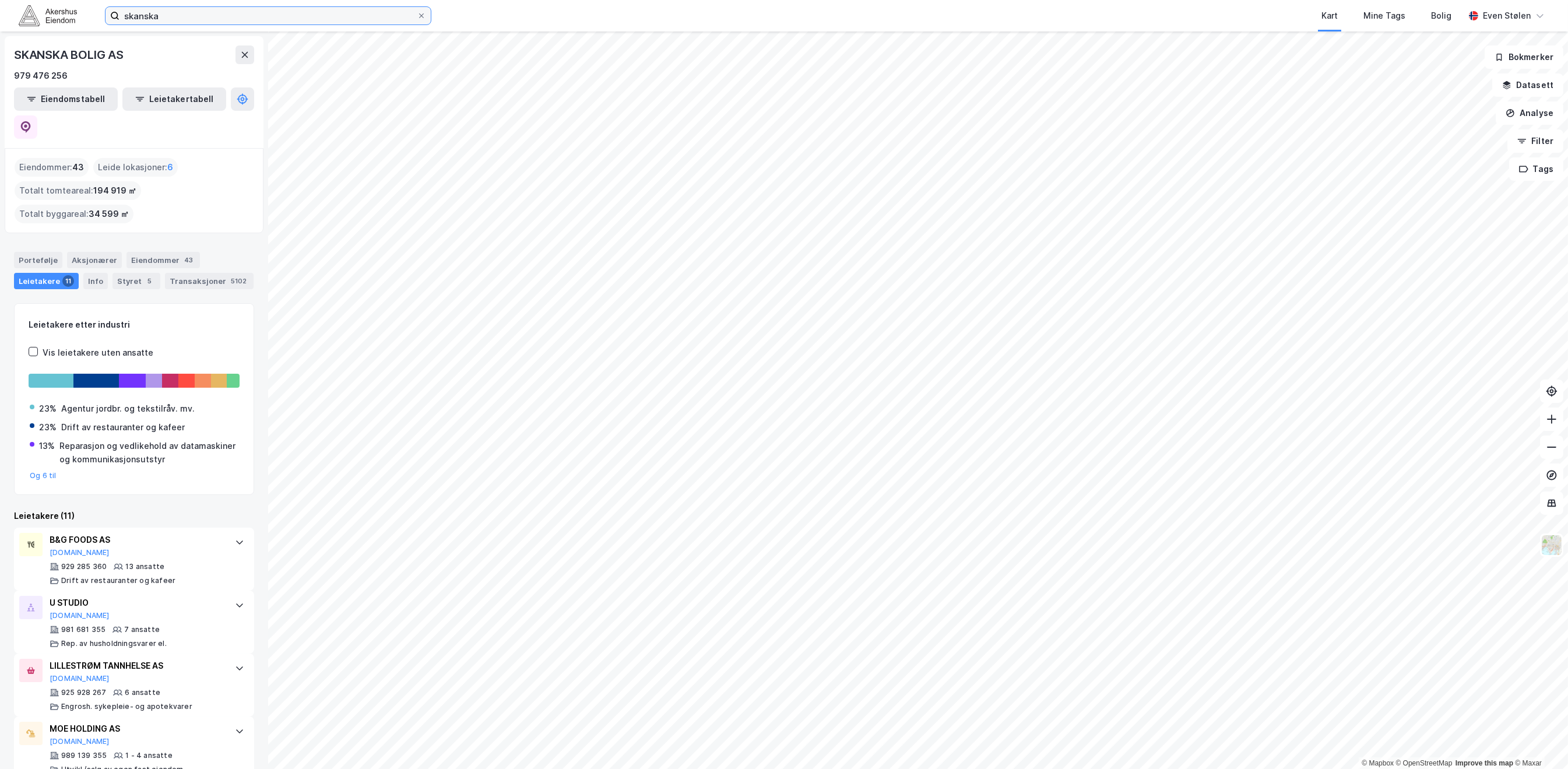
click at [207, 18] on input "skanska" at bounding box center [268, 16] width 297 height 18
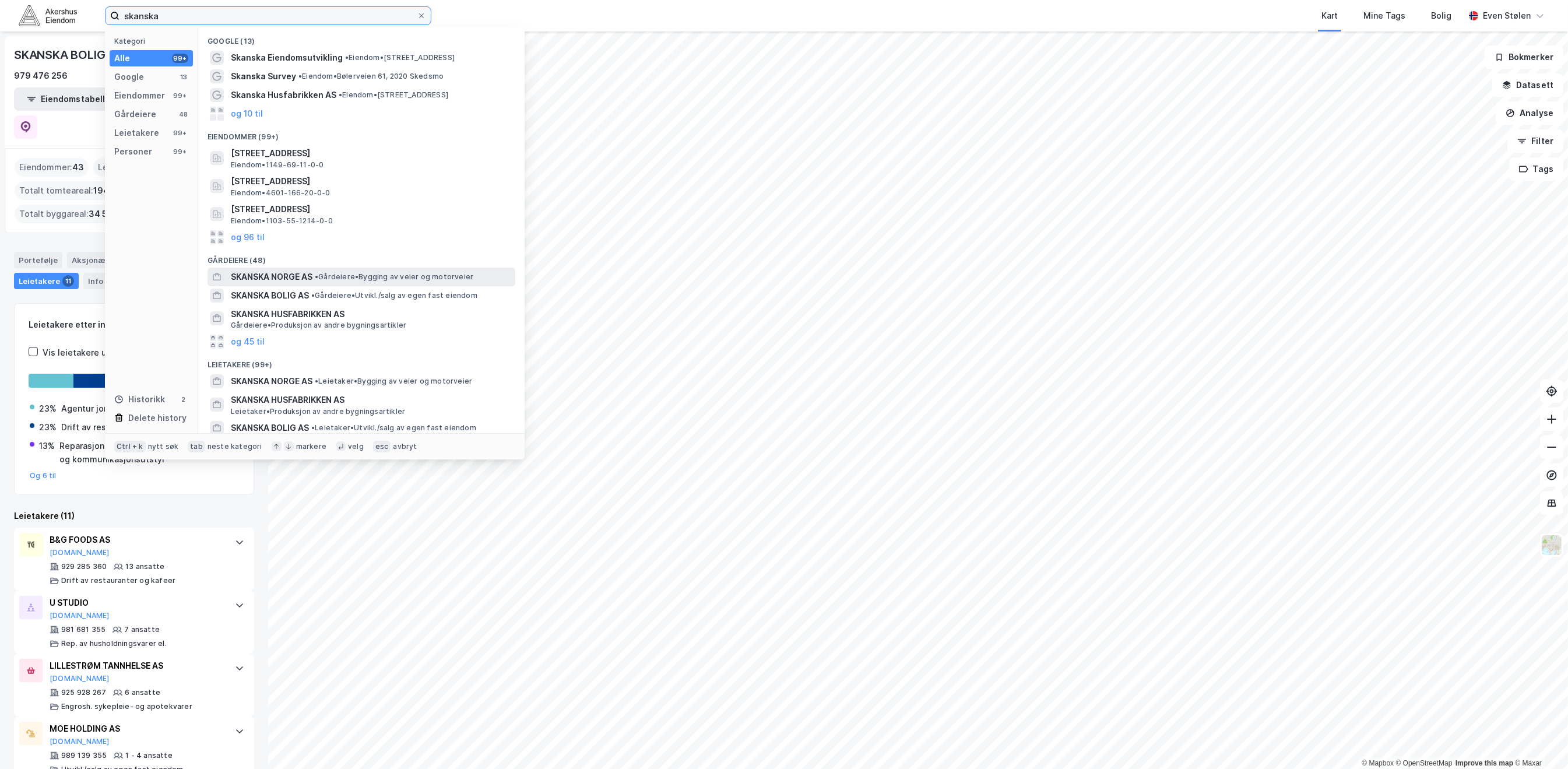
type input "skanska"
click at [257, 281] on span "SKANSKA NORGE AS" at bounding box center [271, 277] width 82 height 14
